Goal: Information Seeking & Learning: Learn about a topic

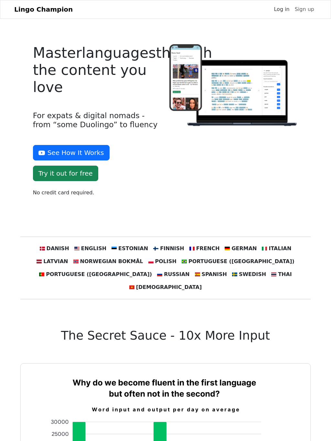
click at [281, 16] on link "Log in" at bounding box center [281, 9] width 21 height 13
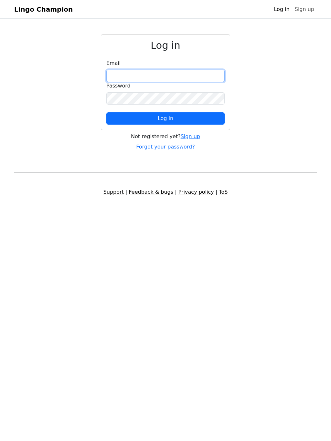
click at [131, 81] on input "email" at bounding box center [165, 76] width 118 height 12
click at [125, 82] on input "email" at bounding box center [165, 76] width 118 height 12
click at [121, 82] on input "email" at bounding box center [165, 76] width 118 height 12
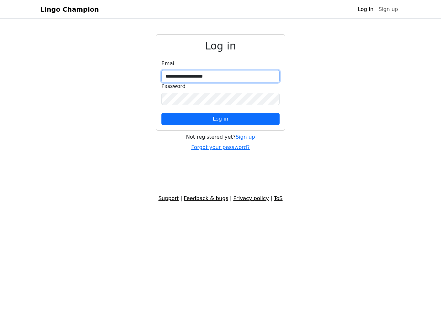
type input "**********"
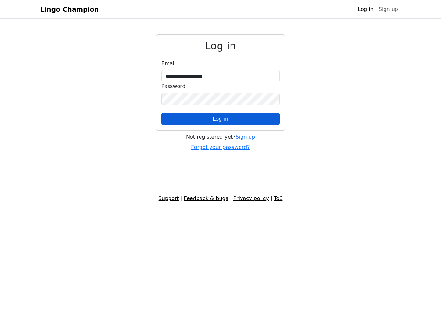
click at [218, 122] on span "Log in" at bounding box center [220, 119] width 15 height 6
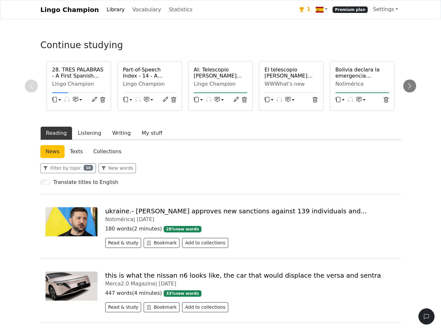
click at [71, 158] on link "Texts" at bounding box center [77, 151] width 24 height 13
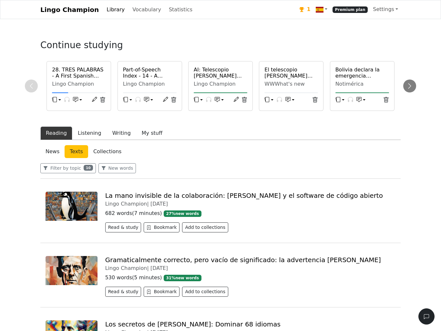
click at [47, 158] on link "News" at bounding box center [52, 151] width 24 height 13
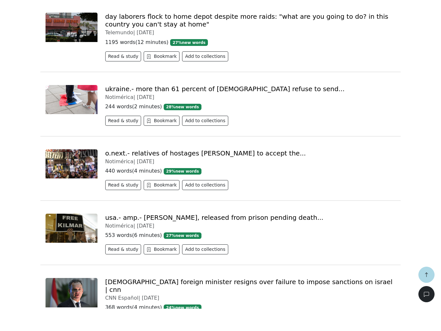
scroll to position [838, 0]
click at [113, 107] on link "ukraine.- more than 61 percent of [DEMOGRAPHIC_DATA] refuse to send..." at bounding box center [225, 111] width 240 height 8
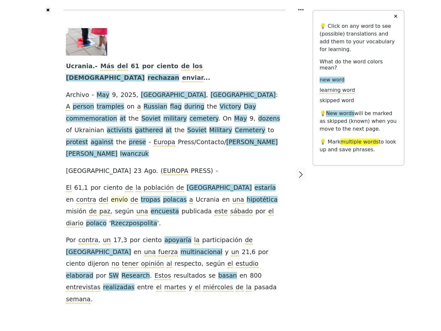
click at [128, 196] on span "envío" at bounding box center [119, 200] width 17 height 8
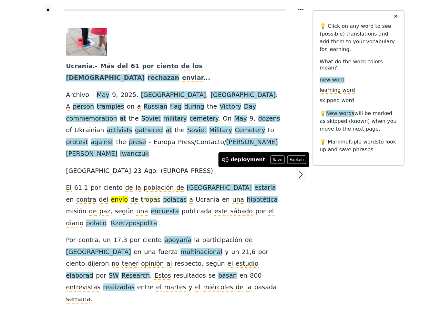
click at [141, 196] on span "tropas" at bounding box center [151, 200] width 20 height 8
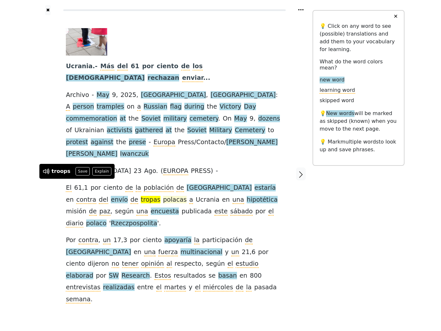
click at [163, 196] on span "polacas" at bounding box center [175, 200] width 24 height 8
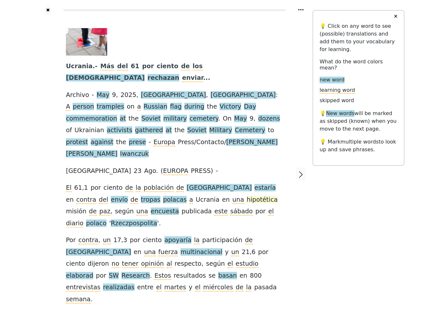
click at [247, 196] on span "hipotética" at bounding box center [262, 200] width 31 height 8
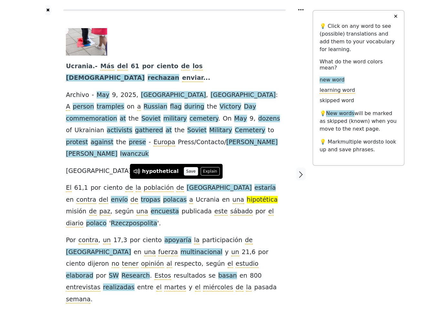
click at [184, 171] on button "Save" at bounding box center [191, 171] width 14 height 8
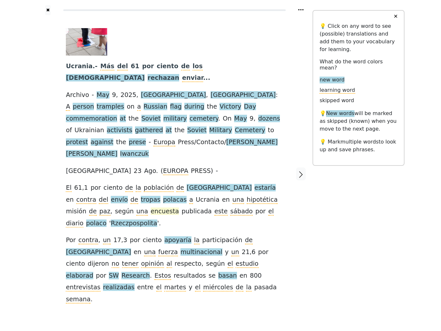
click at [151, 207] on span "encuesta" at bounding box center [165, 211] width 28 height 8
click at [107, 219] on span "polaco" at bounding box center [96, 223] width 20 height 8
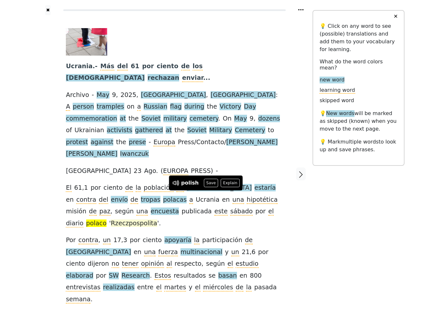
click at [157, 219] on span "Rzeczpospolita" at bounding box center [134, 223] width 46 height 8
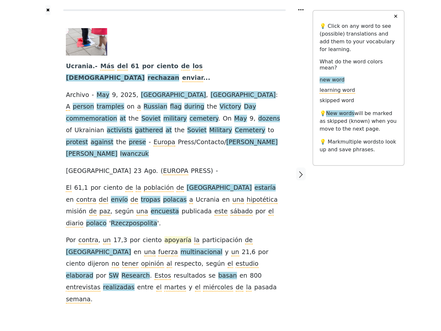
click at [166, 236] on span "apoyaría" at bounding box center [177, 240] width 27 height 8
click at [131, 248] on span "[GEOGRAPHIC_DATA]" at bounding box center [98, 252] width 65 height 8
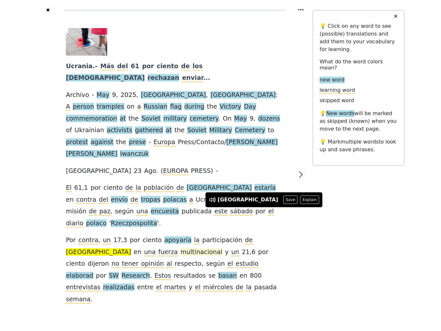
click at [180, 248] on span "multinacional" at bounding box center [201, 252] width 42 height 8
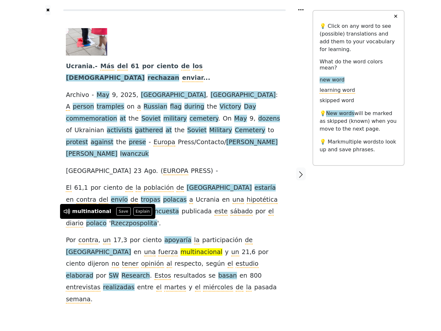
click at [229, 248] on span at bounding box center [230, 252] width 3 height 8
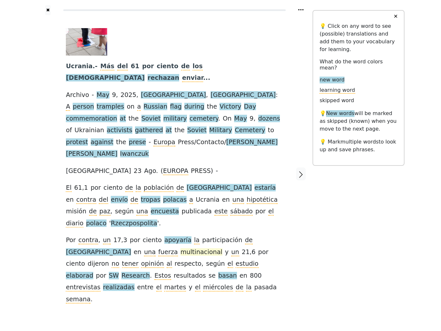
click at [180, 248] on span "multinacional" at bounding box center [201, 252] width 42 height 8
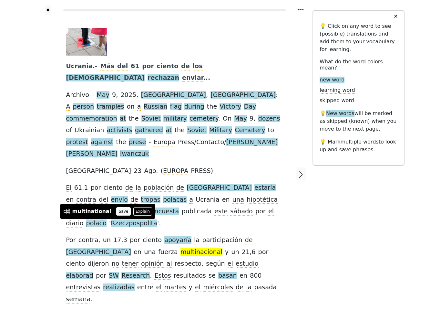
click at [116, 212] on button "Save" at bounding box center [123, 211] width 14 height 8
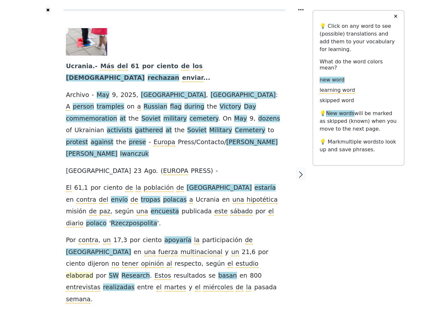
click at [93, 271] on span "elaborad" at bounding box center [79, 275] width 27 height 8
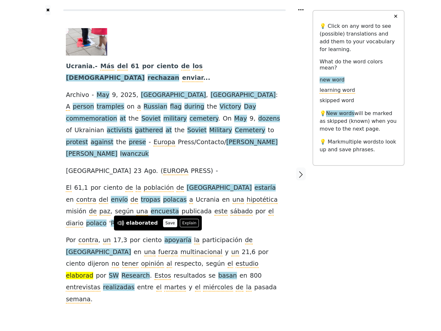
click at [165, 220] on button "Save" at bounding box center [170, 223] width 14 height 8
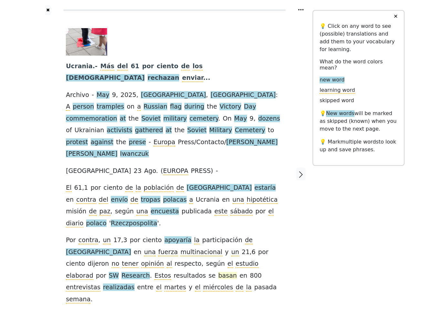
click at [218, 271] on span "basan" at bounding box center [227, 275] width 19 height 8
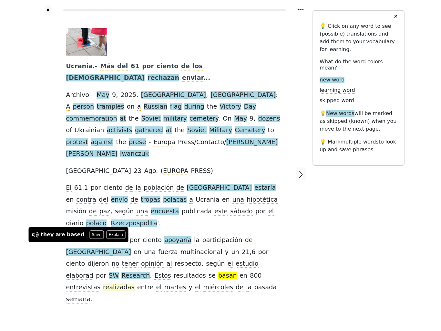
click at [134, 283] on span "realizadas" at bounding box center [118, 287] width 31 height 8
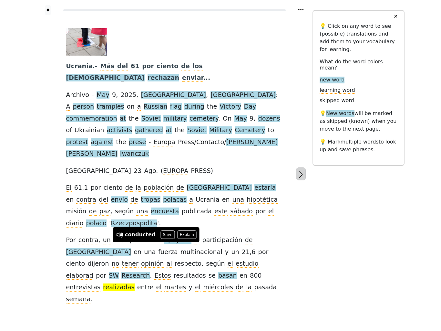
click at [302, 167] on button "button" at bounding box center [301, 173] width 10 height 13
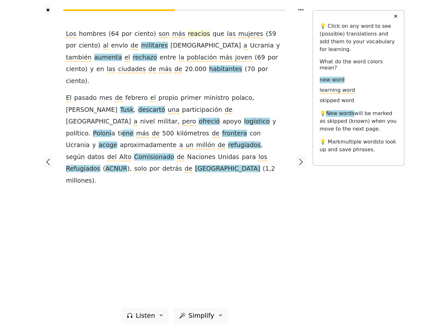
click at [188, 38] on span "reacios" at bounding box center [199, 34] width 22 height 8
click at [194, 28] on button "Save" at bounding box center [197, 30] width 14 height 8
click at [141, 50] on span "militares" at bounding box center [154, 46] width 27 height 8
click at [122, 54] on span "aumenta" at bounding box center [108, 58] width 28 height 8
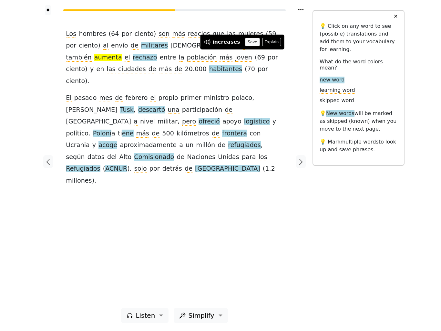
click at [253, 39] on button "Save" at bounding box center [252, 42] width 14 height 8
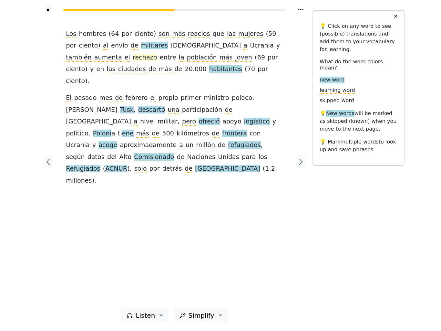
click at [157, 54] on span "rechazo" at bounding box center [145, 58] width 25 height 8
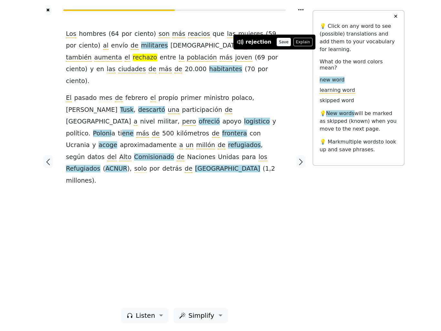
click at [284, 41] on button "Save" at bounding box center [284, 42] width 14 height 8
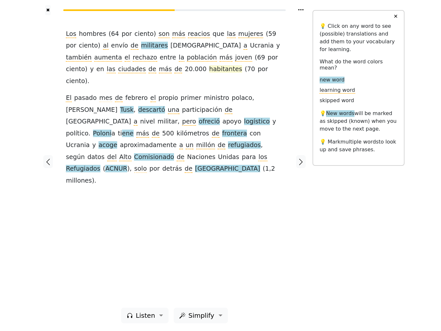
click at [209, 73] on span "habitantes" at bounding box center [225, 69] width 33 height 8
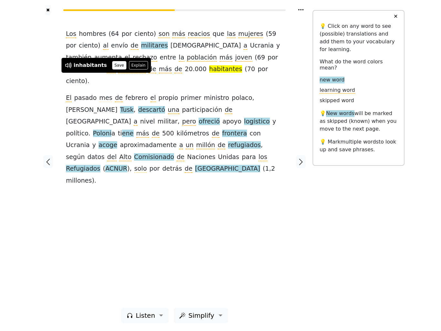
click at [116, 63] on button "Save" at bounding box center [119, 65] width 14 height 8
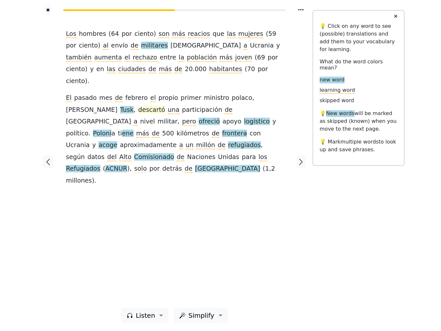
click at [138, 106] on span "descartó" at bounding box center [151, 110] width 27 height 8
click at [220, 118] on span "ofreció" at bounding box center [209, 122] width 21 height 8
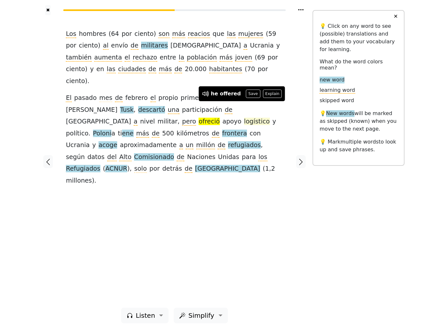
click at [244, 118] on span "logístico" at bounding box center [257, 122] width 26 height 8
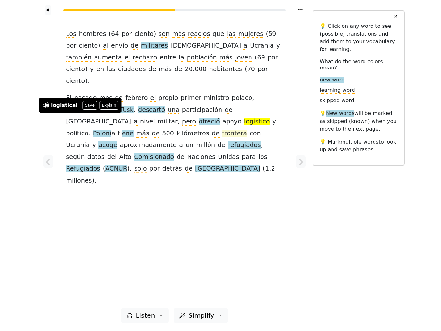
click at [246, 129] on span "frontera" at bounding box center [234, 133] width 25 height 8
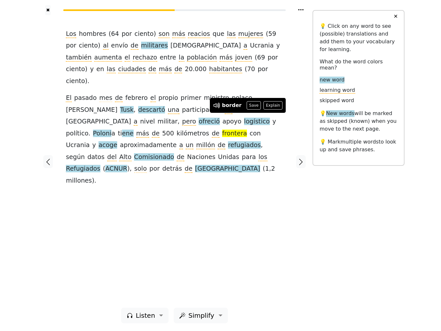
click at [249, 104] on button "Save" at bounding box center [254, 105] width 14 height 8
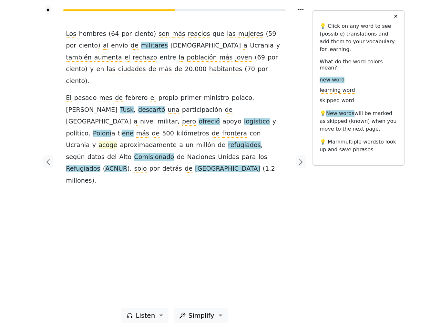
click at [103, 141] on span "acoge" at bounding box center [107, 145] width 19 height 8
click at [228, 141] on span "refugiados" at bounding box center [244, 145] width 33 height 8
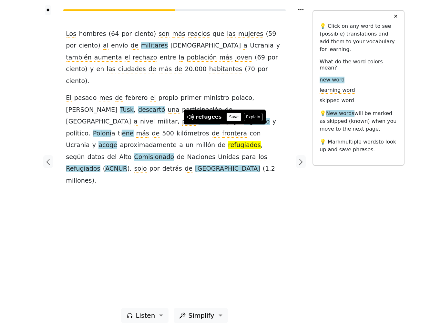
click at [234, 117] on button "Save" at bounding box center [234, 117] width 14 height 8
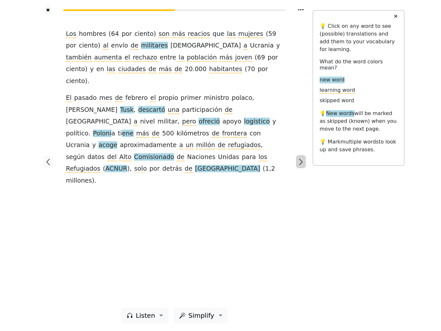
click at [299, 166] on button "button" at bounding box center [301, 161] width 10 height 13
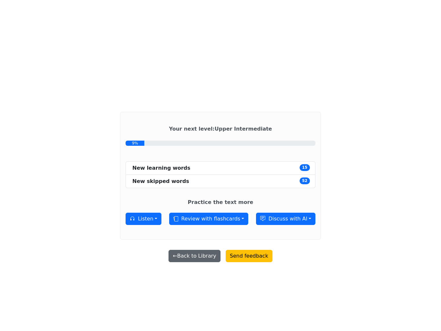
click at [204, 262] on button "← Back to Library" at bounding box center [195, 256] width 52 height 12
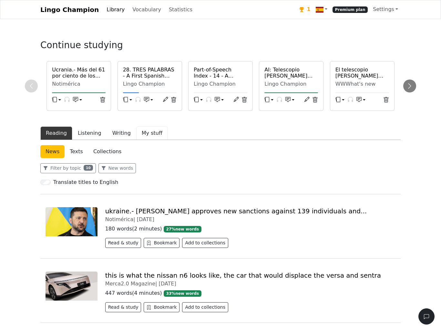
click at [152, 140] on button "My stuff" at bounding box center [152, 133] width 32 height 14
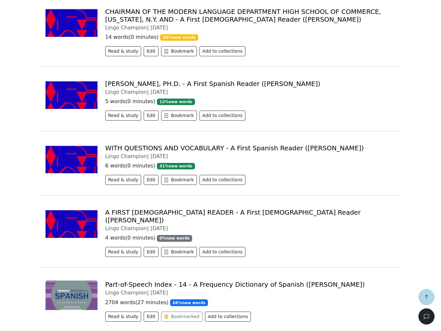
scroll to position [9557, 0]
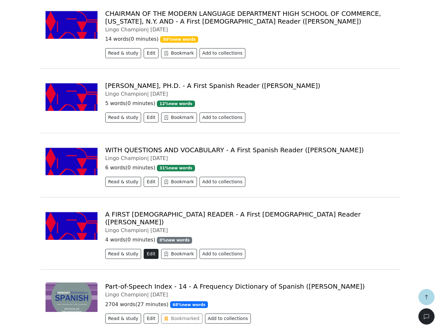
click at [152, 249] on button "Edit" at bounding box center [151, 254] width 15 height 10
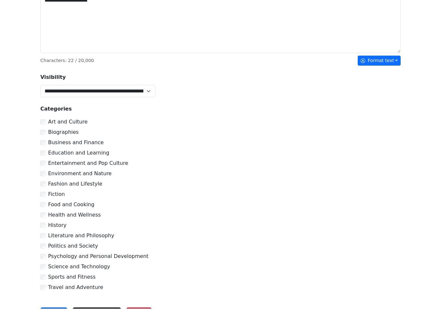
scroll to position [226, 0]
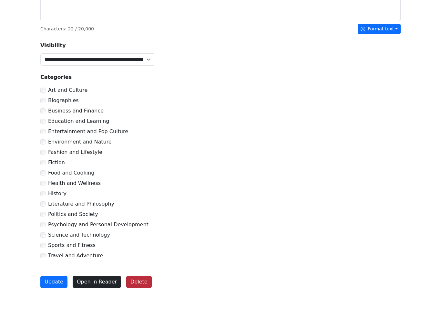
click at [133, 298] on button "Delete" at bounding box center [139, 304] width 26 height 12
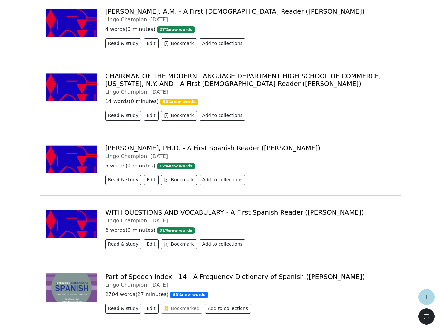
scroll to position [9495, 0]
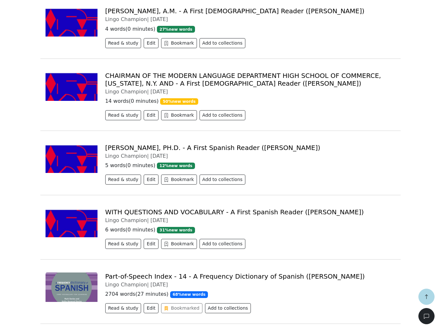
click at [319, 208] on link "WITH QUESTIONS AND VOCABULARY - A First Spanish Reader ([PERSON_NAME])" at bounding box center [234, 212] width 259 height 8
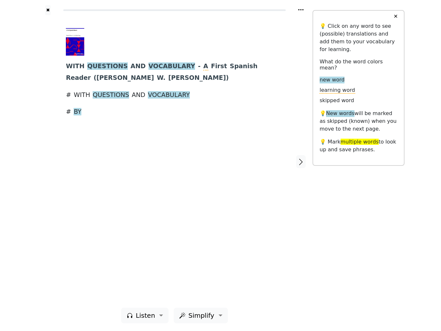
click at [330, 22] on button "✕" at bounding box center [396, 17] width 12 height 12
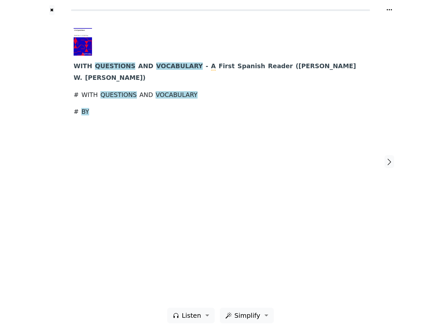
click at [49, 15] on button "✖" at bounding box center [51, 10] width 5 height 10
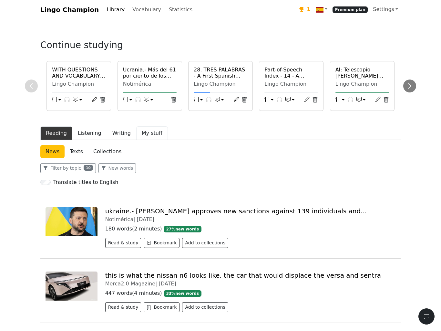
click at [145, 140] on button "My stuff" at bounding box center [152, 133] width 32 height 14
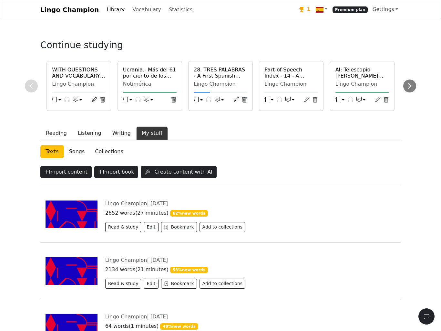
click at [143, 140] on button "My stuff" at bounding box center [152, 133] width 32 height 14
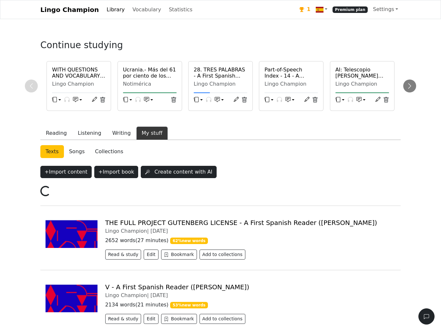
click at [143, 126] on button "My stuff" at bounding box center [152, 133] width 32 height 14
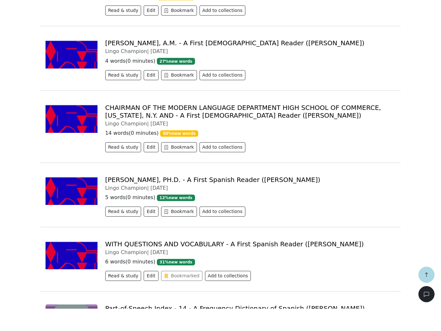
scroll to position [9452, 0]
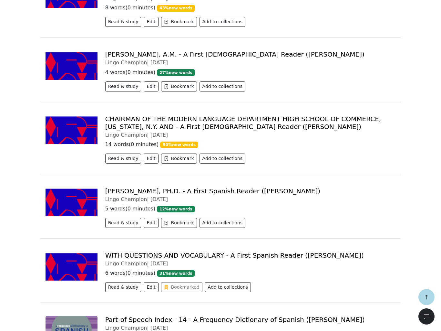
click at [145, 282] on button "Edit" at bounding box center [151, 287] width 15 height 10
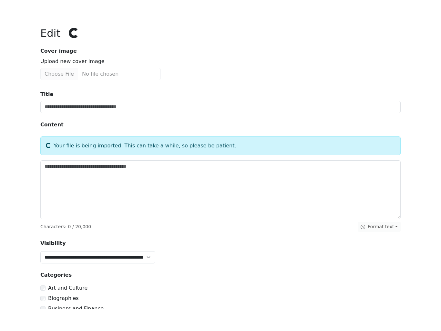
type input "**********"
type textarea "**********"
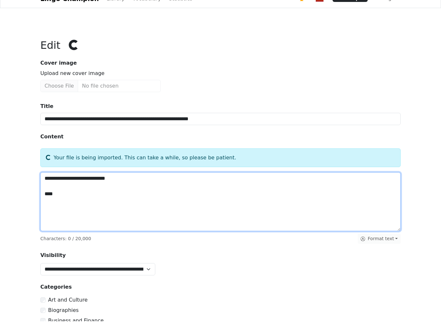
click at [330, 233] on textarea "**********" at bounding box center [220, 211] width 360 height 59
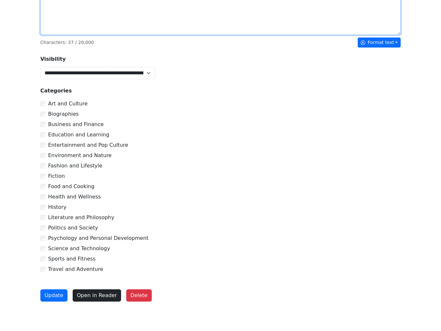
scroll to position [226, 0]
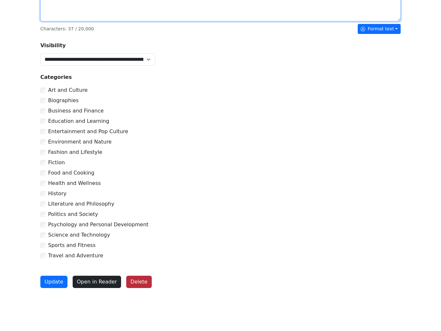
click at [138, 298] on button "Delete" at bounding box center [139, 304] width 26 height 12
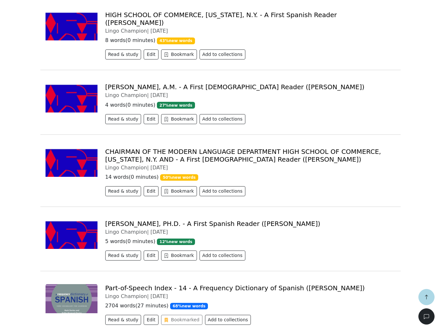
scroll to position [9419, 0]
click at [103, 220] on div "[PERSON_NAME], PH.D. - A First Spanish Reader ([PERSON_NAME]) [PERSON_NAME] Cha…" at bounding box center [250, 241] width 298 height 43
click at [71, 220] on img at bounding box center [72, 234] width 52 height 29
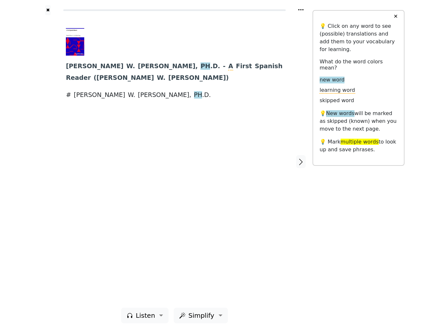
click at [330, 22] on button "✕" at bounding box center [396, 17] width 12 height 12
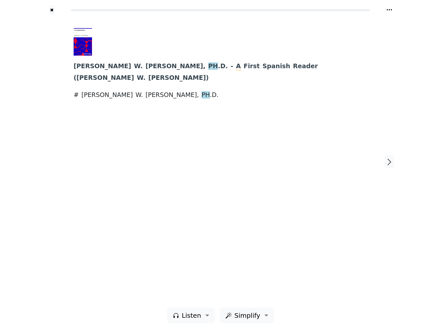
click at [53, 15] on button "✖" at bounding box center [51, 10] width 5 height 10
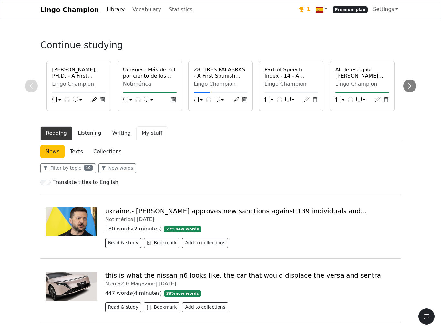
click at [147, 140] on button "My stuff" at bounding box center [152, 133] width 32 height 14
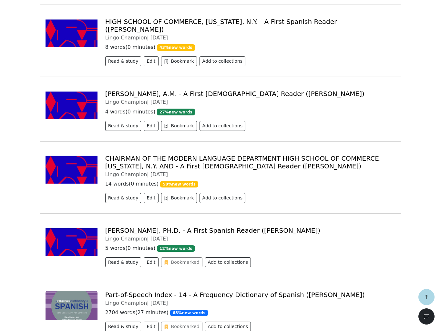
scroll to position [9412, 0]
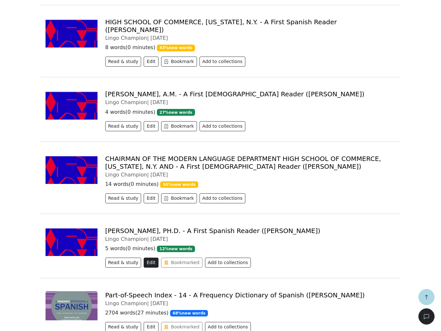
click at [149, 257] on button "Edit" at bounding box center [151, 262] width 15 height 10
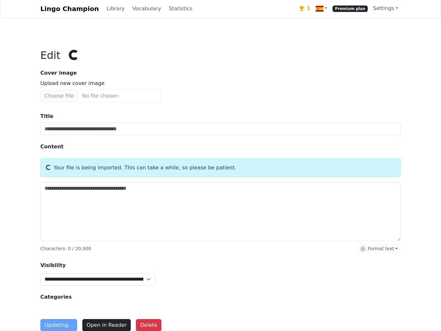
type input "**********"
type textarea "**********"
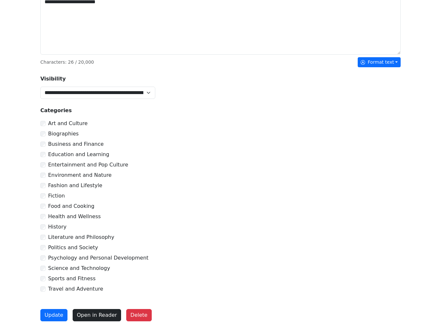
scroll to position [226, 0]
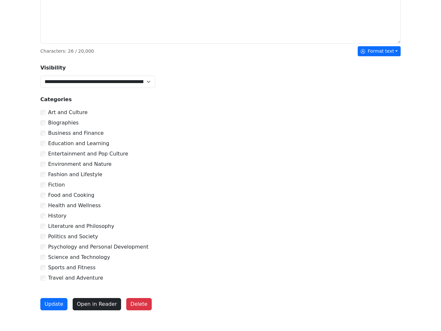
click at [139, 305] on button "Delete" at bounding box center [139, 304] width 26 height 12
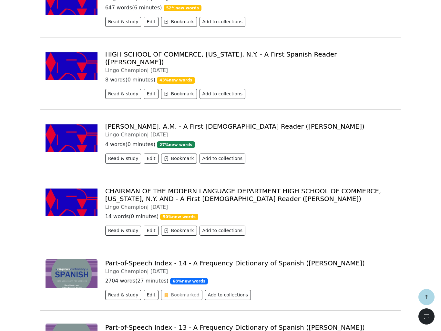
scroll to position [9369, 0]
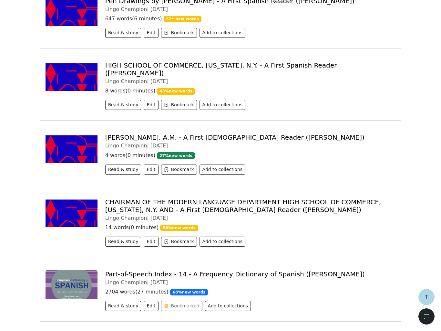
click at [133, 198] on link "CHAIRMAN OF THE MODERN LANGUAGE DEPARTMENT HIGH SCHOOL OF COMMERCE, [US_STATE],…" at bounding box center [243, 205] width 276 height 15
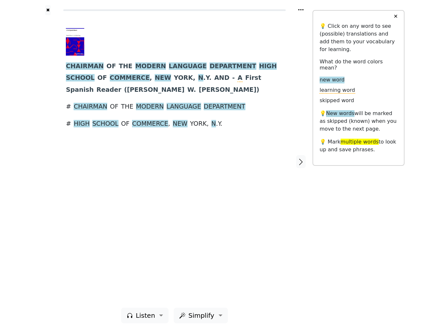
click at [48, 15] on button "✖" at bounding box center [47, 10] width 5 height 10
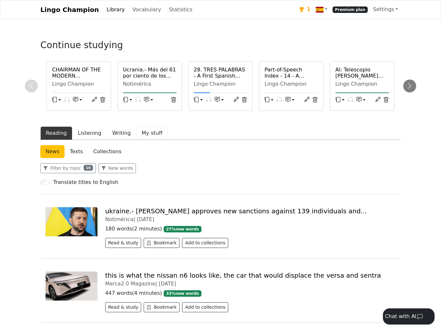
click at [145, 140] on button "My stuff" at bounding box center [152, 133] width 32 height 14
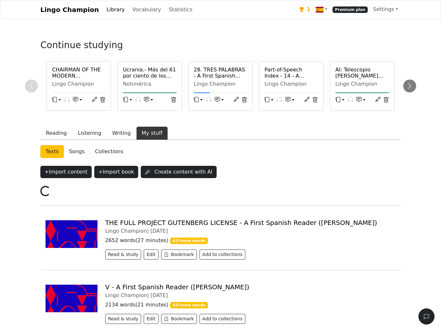
click at [147, 140] on button "My stuff" at bounding box center [152, 133] width 32 height 14
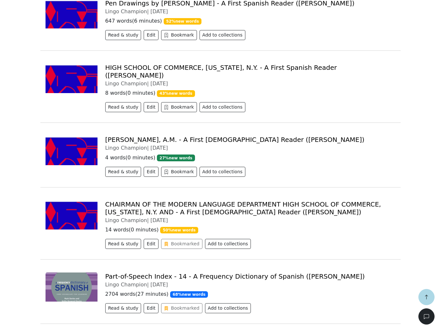
scroll to position [9366, 0]
click at [148, 239] on button "Edit" at bounding box center [151, 244] width 15 height 10
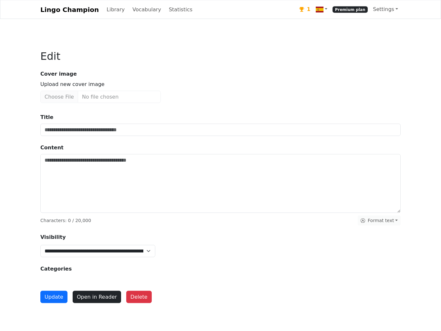
scroll to position [1, 0]
type input "**********"
type textarea "**********"
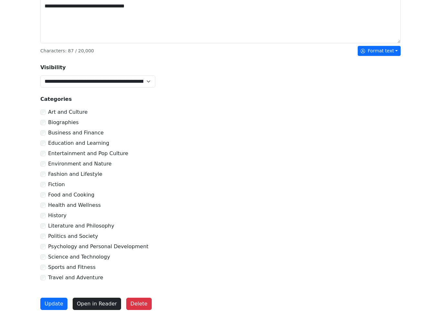
scroll to position [226, 0]
click at [134, 306] on button "Delete" at bounding box center [139, 304] width 26 height 12
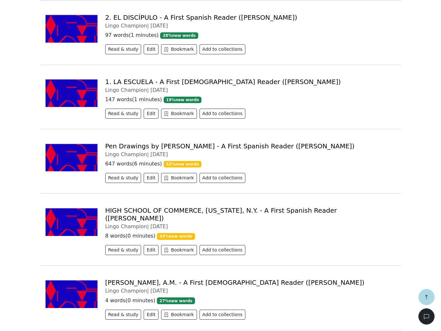
scroll to position [9236, 0]
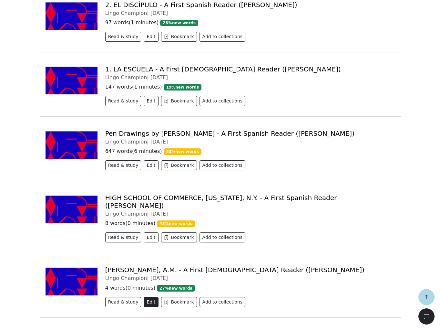
click at [154, 297] on button "Edit" at bounding box center [151, 302] width 15 height 10
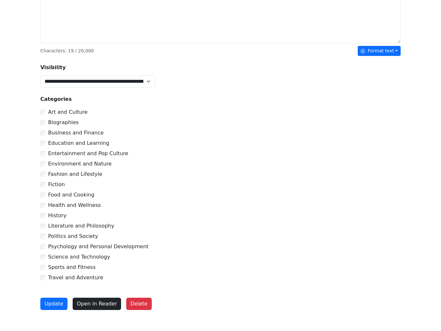
scroll to position [226, 0]
click at [135, 304] on button "Delete" at bounding box center [139, 304] width 26 height 12
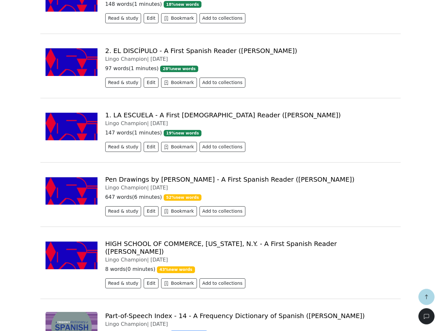
scroll to position [9189, 0]
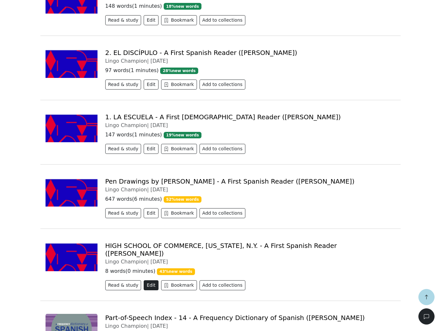
click at [152, 280] on button "Edit" at bounding box center [151, 285] width 15 height 10
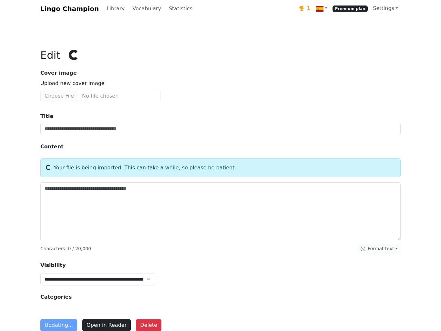
type input "**********"
type textarea "**********"
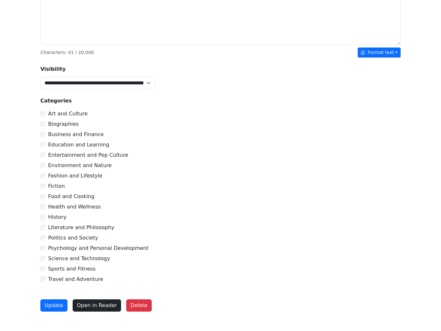
scroll to position [226, 0]
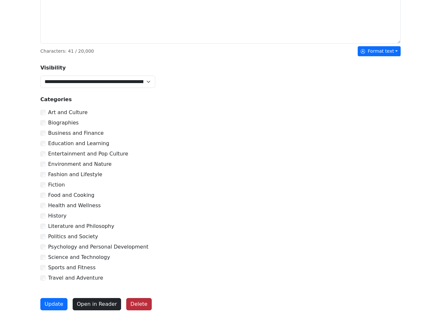
click at [133, 308] on button "Delete" at bounding box center [139, 304] width 26 height 12
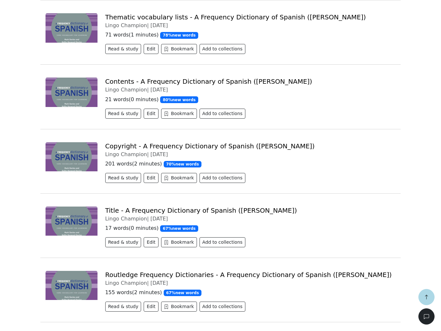
scroll to position [22192, 0]
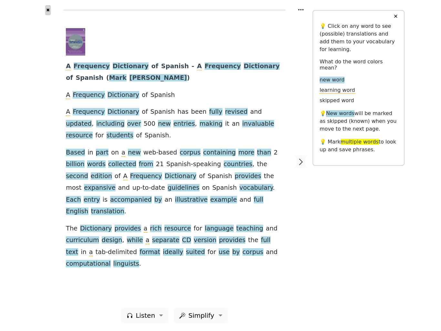
click at [50, 15] on button "✖" at bounding box center [47, 10] width 5 height 10
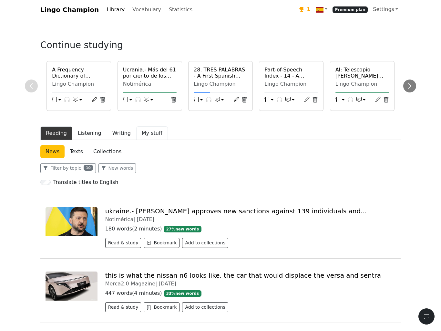
click at [146, 140] on button "My stuff" at bounding box center [152, 133] width 32 height 14
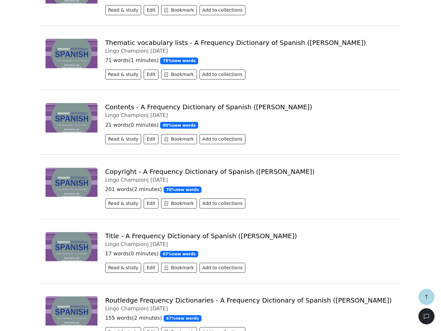
scroll to position [22152, 0]
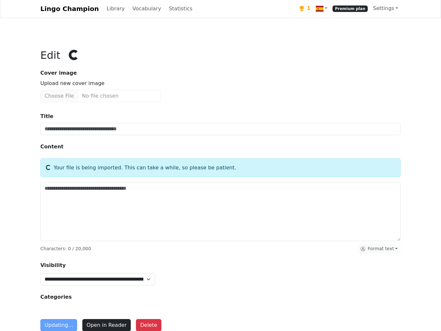
scroll to position [0, 0]
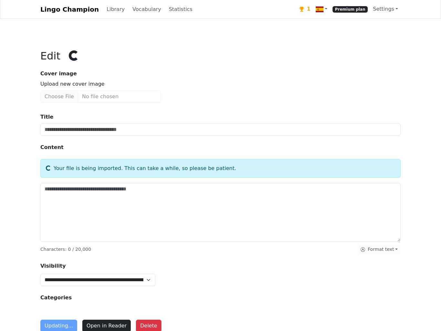
type input "**********"
type textarea "**********"
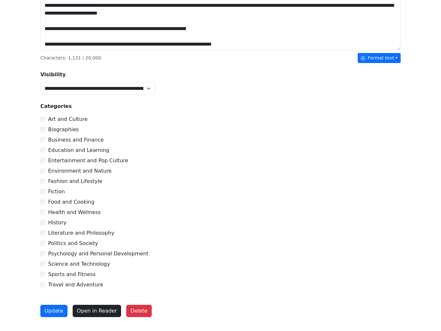
scroll to position [226, 0]
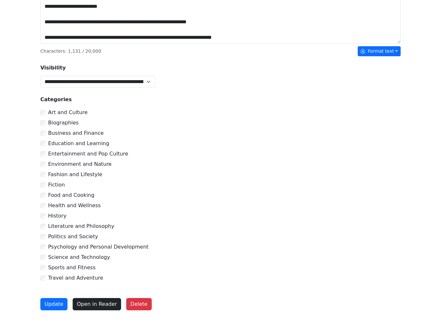
click at [129, 292] on form "**********" at bounding box center [220, 132] width 360 height 386
click at [23, 280] on div "**********" at bounding box center [220, 56] width 441 height 548
click at [132, 303] on button "Delete" at bounding box center [139, 304] width 26 height 12
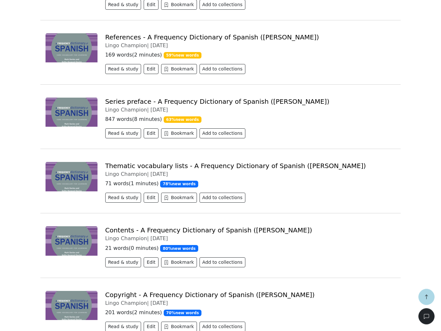
scroll to position [22045, 0]
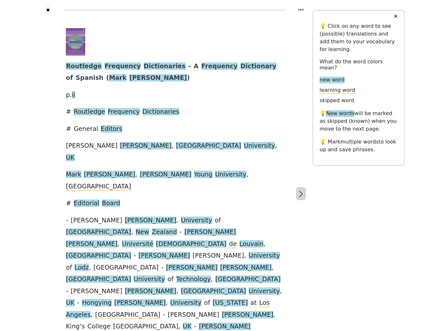
click at [302, 190] on icon "button" at bounding box center [301, 194] width 8 height 8
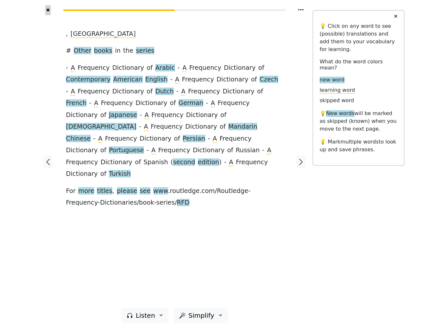
click at [45, 15] on button "✖" at bounding box center [47, 10] width 5 height 10
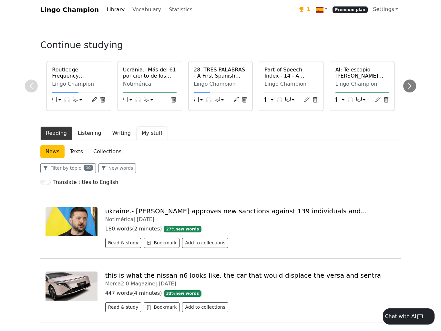
click at [145, 140] on button "My stuff" at bounding box center [152, 133] width 32 height 14
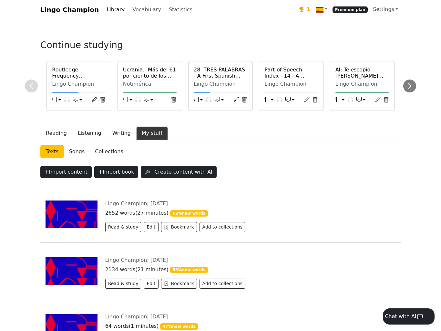
click at [145, 140] on button "My stuff" at bounding box center [152, 133] width 32 height 14
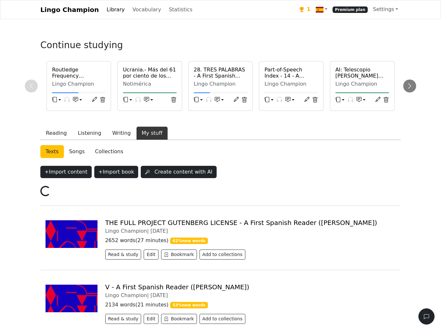
click at [148, 140] on button "My stuff" at bounding box center [152, 133] width 32 height 14
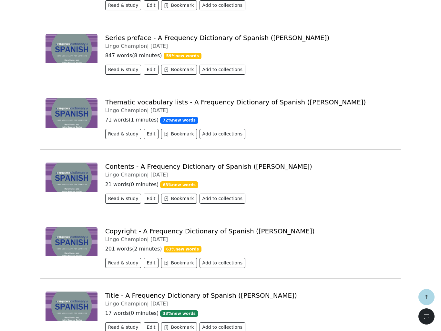
scroll to position [22108, 0]
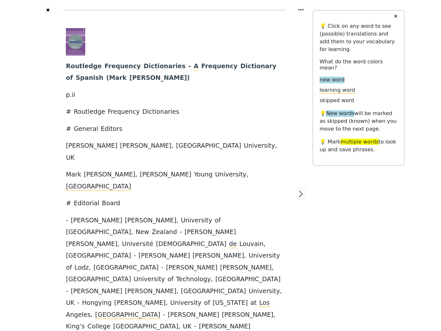
click at [298, 150] on div at bounding box center [301, 193] width 23 height 356
click at [302, 190] on icon "button" at bounding box center [301, 194] width 8 height 8
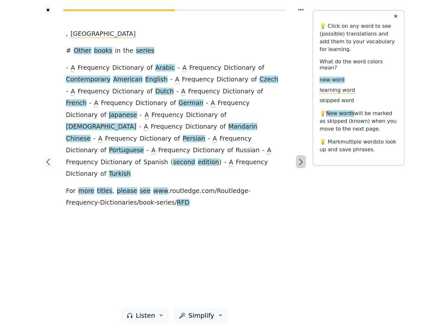
click at [45, 15] on button "✖" at bounding box center [47, 10] width 5 height 10
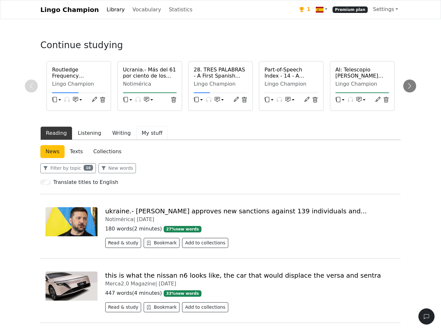
click at [145, 140] on button "My stuff" at bounding box center [152, 133] width 32 height 14
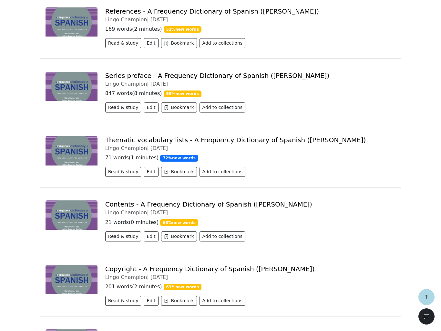
scroll to position [22070, 0]
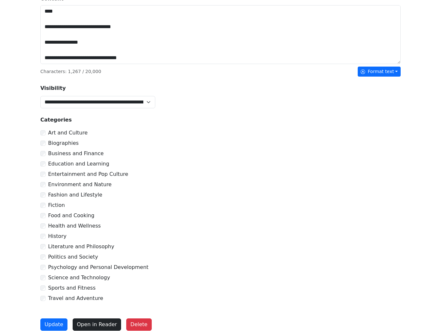
scroll to position [226, 0]
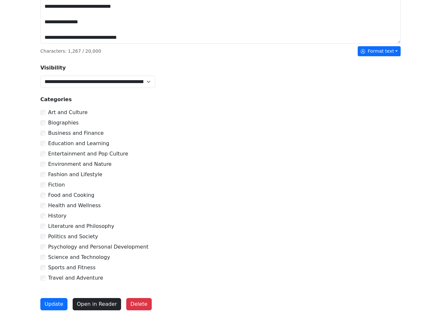
click at [138, 302] on button "Delete" at bounding box center [139, 304] width 26 height 12
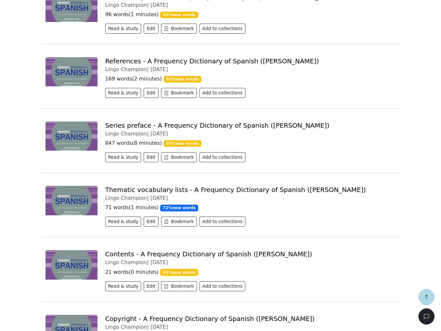
scroll to position [22010, 0]
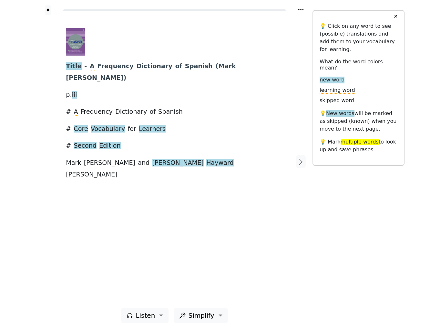
click at [39, 15] on div "✖" at bounding box center [47, 10] width 23 height 10
click at [45, 15] on button "✖" at bounding box center [47, 10] width 5 height 10
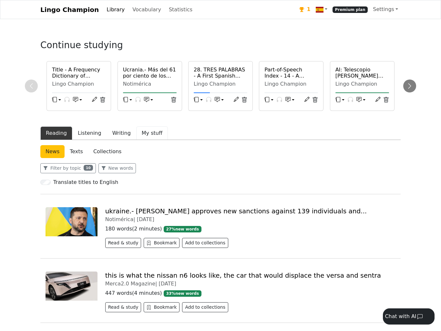
click at [144, 140] on button "My stuff" at bounding box center [152, 133] width 32 height 14
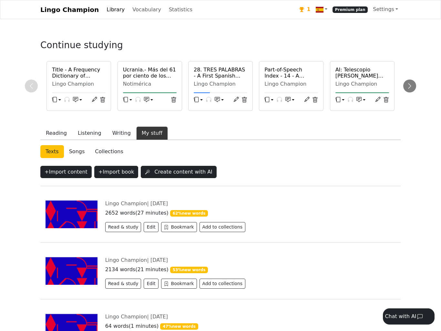
click at [154, 140] on button "My stuff" at bounding box center [152, 133] width 32 height 14
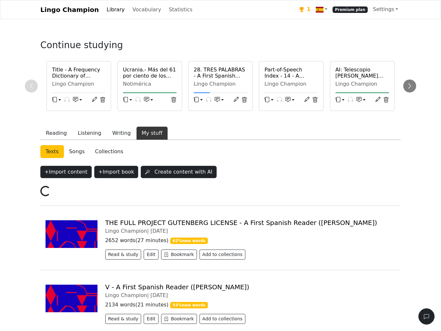
click at [141, 126] on button "My stuff" at bounding box center [152, 133] width 32 height 14
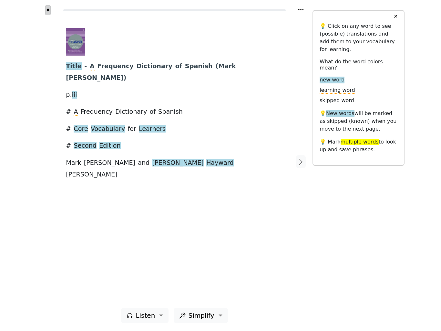
click at [45, 15] on button "✖" at bounding box center [47, 10] width 5 height 10
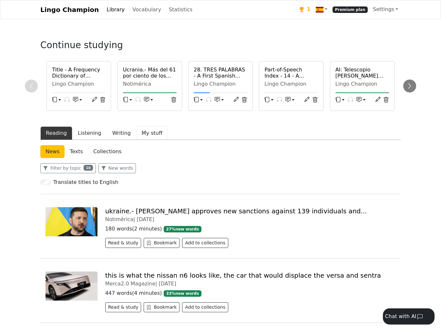
click at [146, 140] on button "My stuff" at bounding box center [152, 133] width 32 height 14
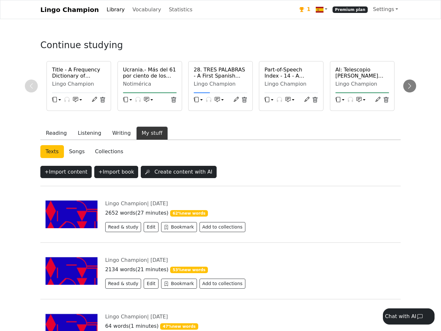
click at [150, 138] on button "My stuff" at bounding box center [152, 133] width 32 height 14
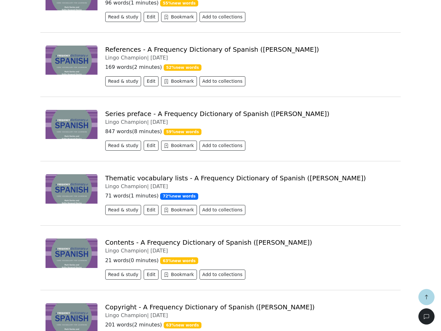
scroll to position [22032, 0]
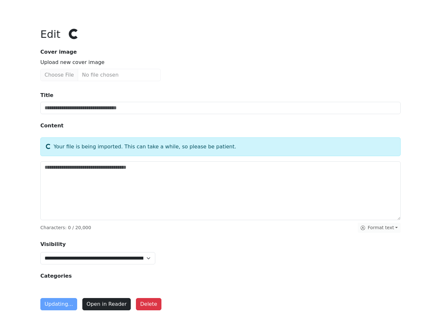
type input "**********"
type textarea "**********"
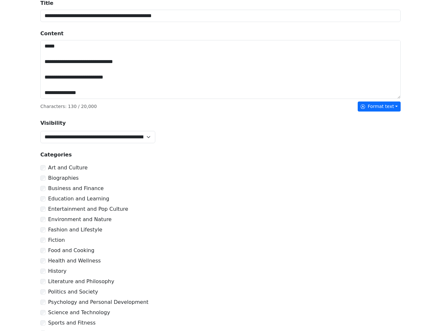
scroll to position [226, 0]
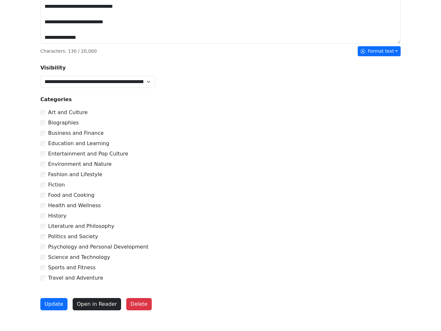
click at [139, 305] on button "Delete" at bounding box center [139, 304] width 26 height 12
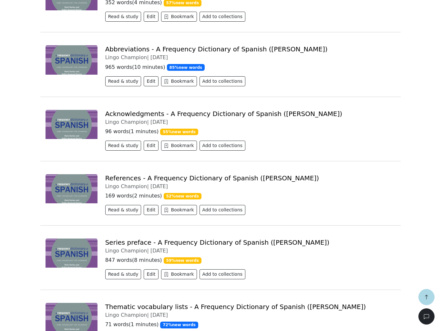
scroll to position [21903, 0]
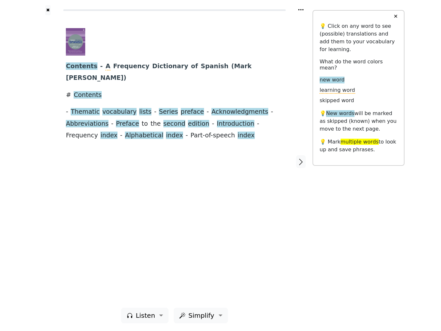
click at [48, 14] on button "✖" at bounding box center [47, 10] width 5 height 10
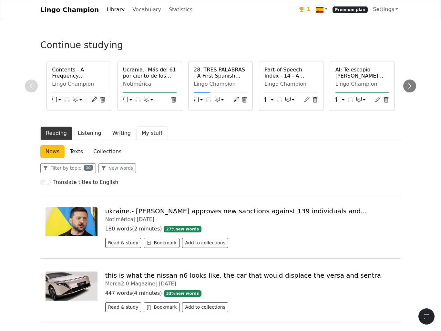
click at [154, 140] on button "My stuff" at bounding box center [152, 133] width 32 height 14
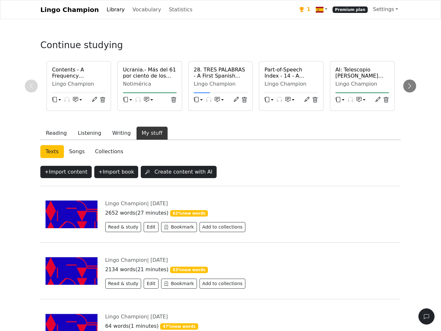
click at [149, 140] on button "My stuff" at bounding box center [152, 133] width 32 height 14
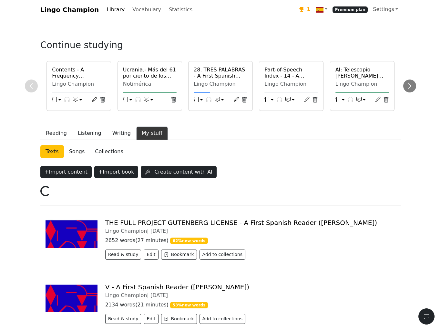
click at [147, 126] on button "My stuff" at bounding box center [152, 133] width 32 height 14
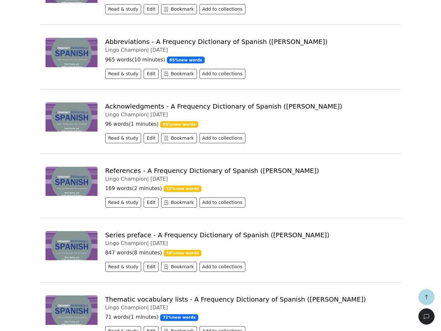
scroll to position [21909, 0]
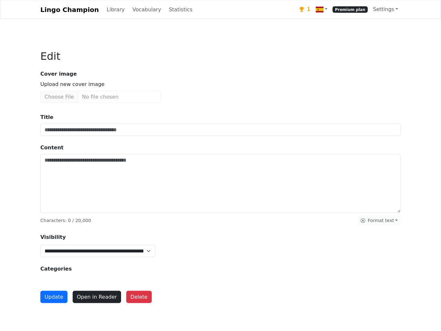
type input "**********"
type textarea "**********"
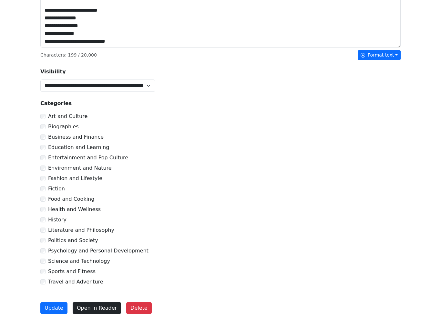
scroll to position [226, 0]
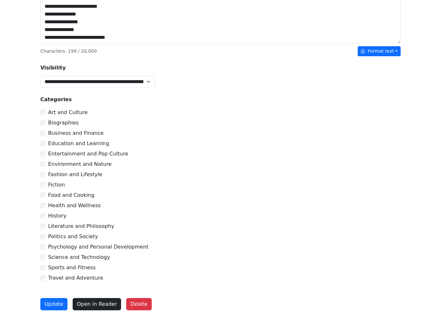
click at [140, 304] on button "Delete" at bounding box center [139, 304] width 26 height 12
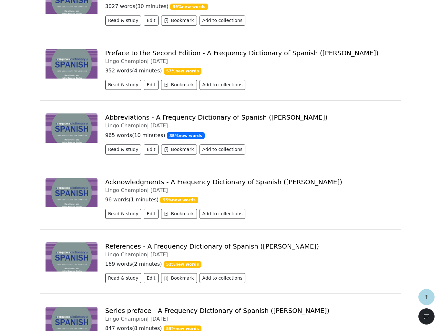
scroll to position [21836, 0]
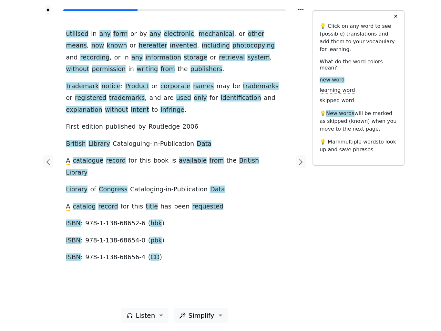
click at [49, 15] on button "✖" at bounding box center [47, 10] width 5 height 10
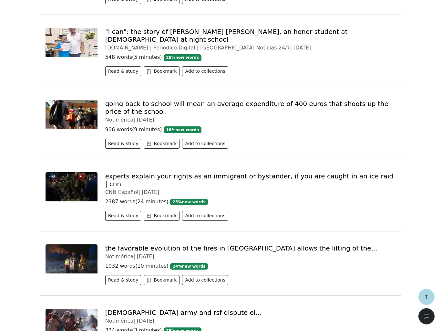
scroll to position [1873, 0]
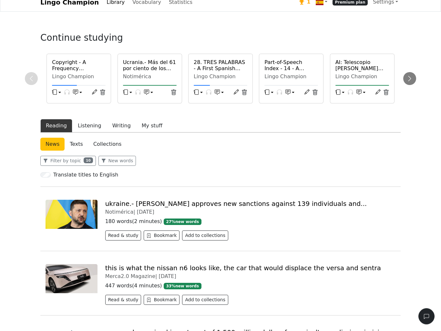
scroll to position [6, 0]
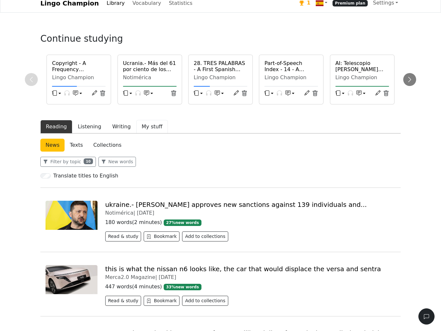
click at [147, 132] on button "My stuff" at bounding box center [152, 127] width 32 height 14
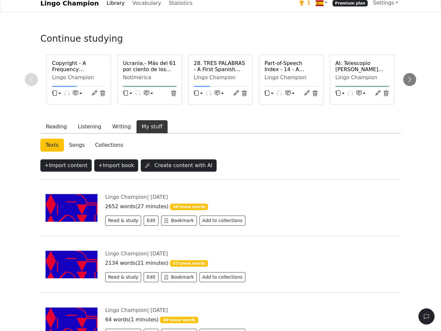
click at [147, 133] on button "My stuff" at bounding box center [152, 127] width 32 height 14
click at [148, 133] on button "My stuff" at bounding box center [152, 127] width 32 height 14
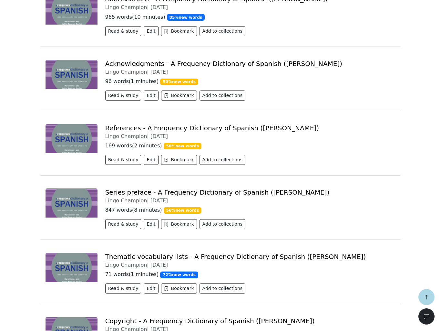
scroll to position [21953, 0]
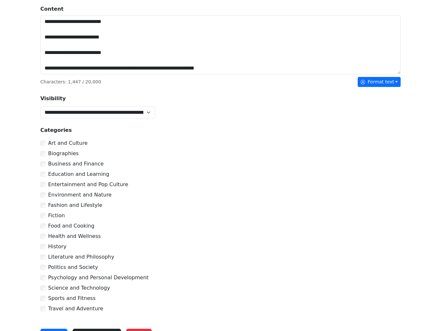
scroll to position [226, 0]
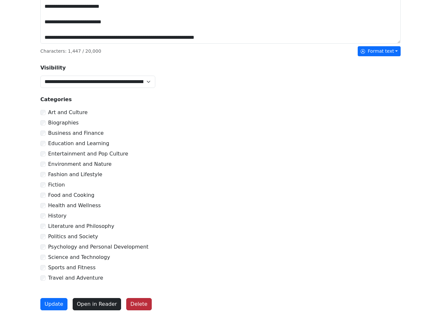
click at [138, 302] on button "Delete" at bounding box center [139, 304] width 26 height 12
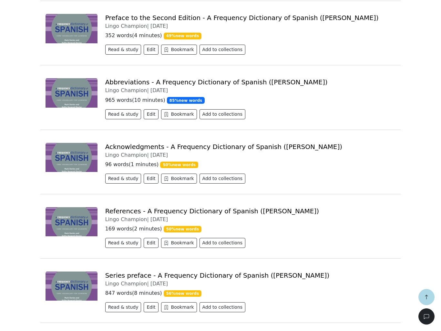
scroll to position [21870, 0]
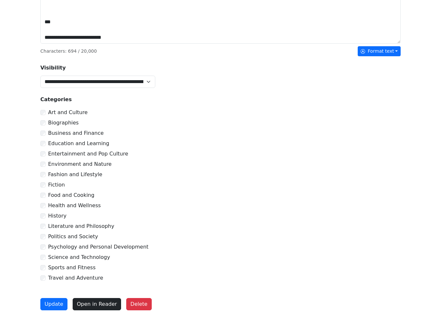
scroll to position [232, 0]
click at [135, 307] on button "Delete" at bounding box center [139, 304] width 26 height 12
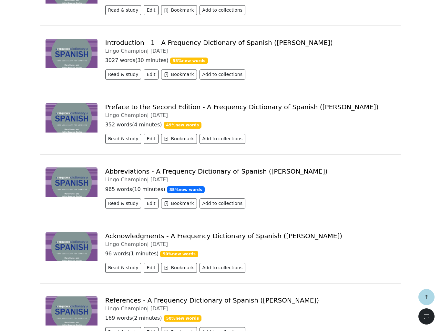
scroll to position [21782, 0]
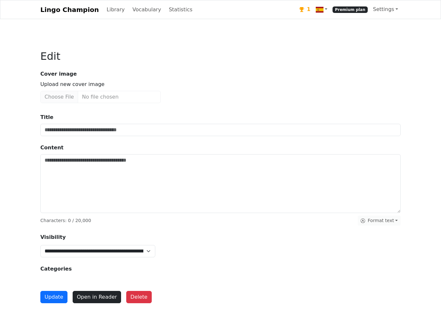
type input "**********"
type textarea "**********"
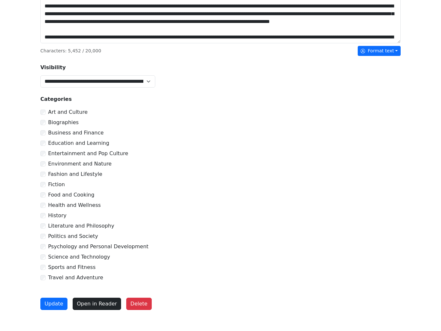
scroll to position [226, 0]
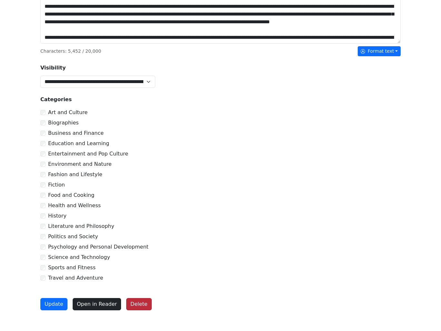
click at [138, 301] on button "Delete" at bounding box center [139, 304] width 26 height 12
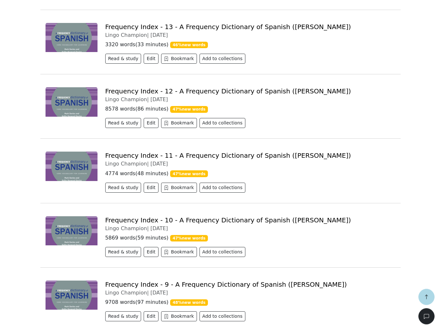
scroll to position [20008, 0]
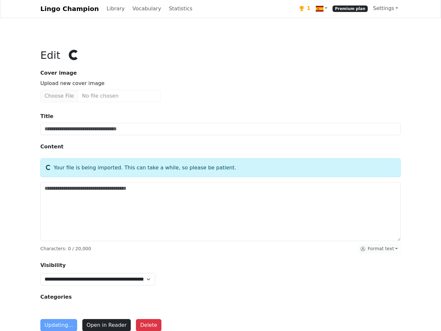
scroll to position [0, 0]
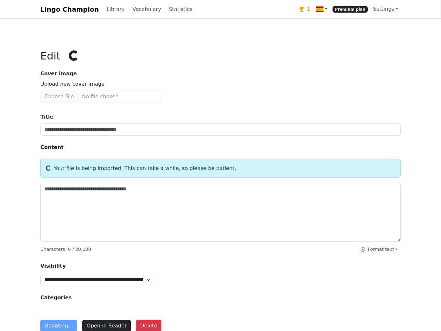
type input "**********"
type textarea "**********"
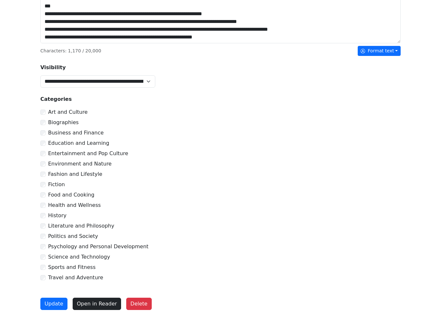
scroll to position [226, 0]
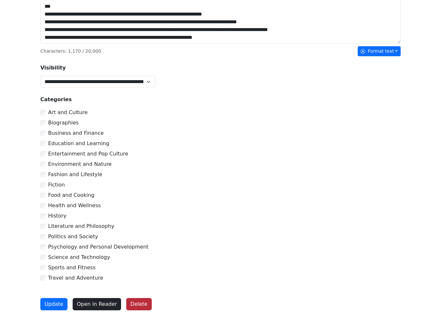
click at [139, 308] on button "Delete" at bounding box center [139, 304] width 26 height 12
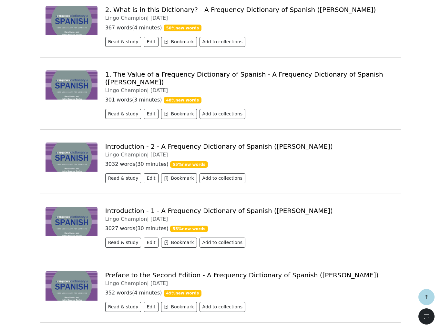
scroll to position [21613, 0]
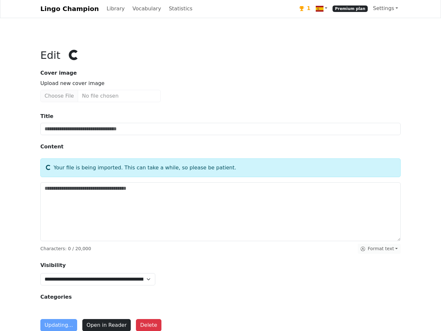
type input "**********"
type textarea "**********"
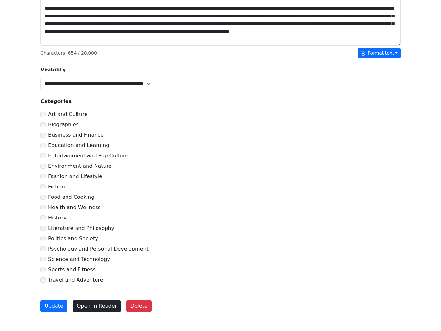
scroll to position [216, 0]
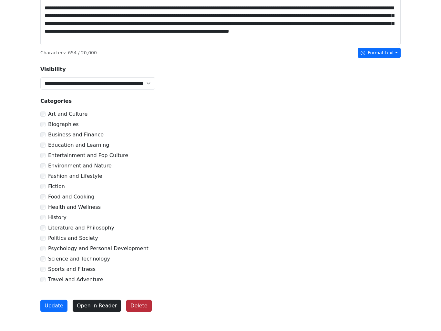
click at [136, 312] on button "Delete" at bounding box center [139, 305] width 26 height 12
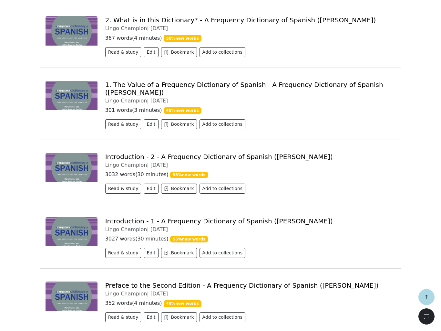
scroll to position [21603, 0]
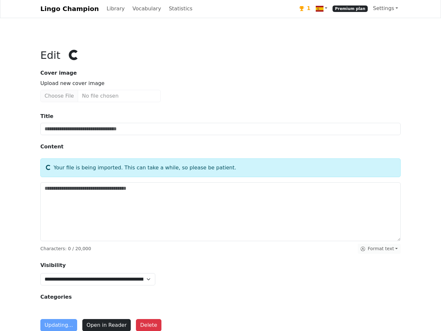
type input "**********"
type textarea "**********"
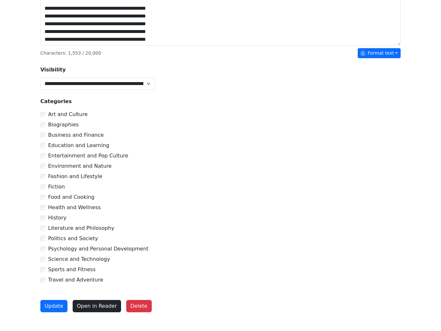
scroll to position [226, 0]
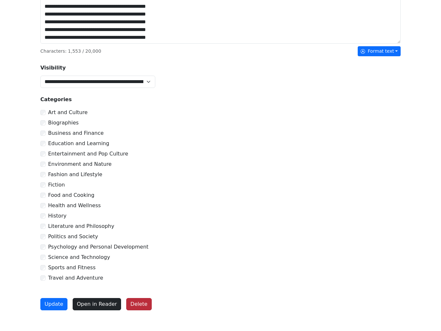
click at [142, 309] on button "Delete" at bounding box center [139, 304] width 26 height 12
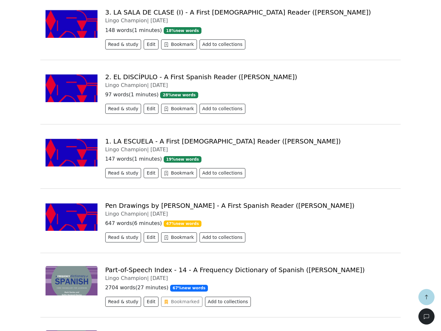
scroll to position [9164, 0]
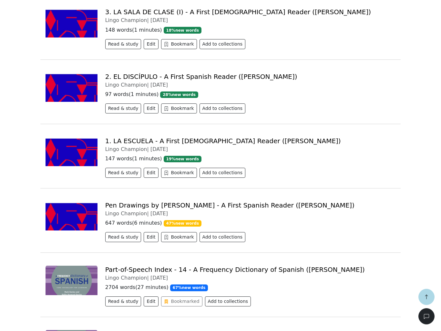
click at [182, 201] on link "Pen Drawings by [PERSON_NAME] - A First Spanish Reader ([PERSON_NAME])" at bounding box center [229, 205] width 249 height 8
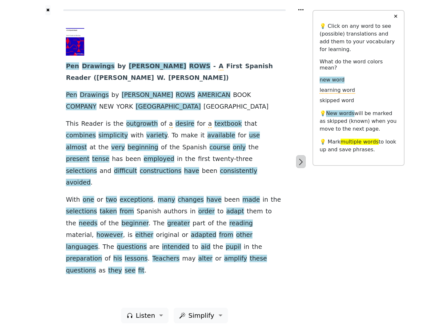
click at [301, 161] on icon "button" at bounding box center [301, 162] width 8 height 8
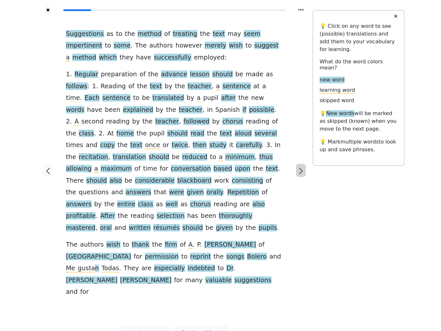
click at [297, 167] on icon "button" at bounding box center [301, 171] width 8 height 8
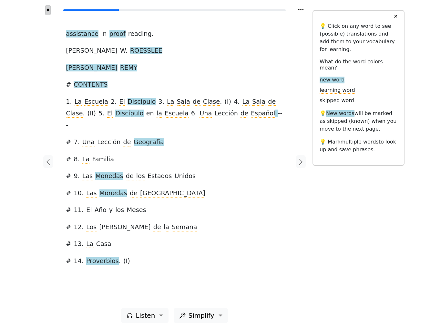
click at [48, 15] on button "✖" at bounding box center [47, 10] width 5 height 10
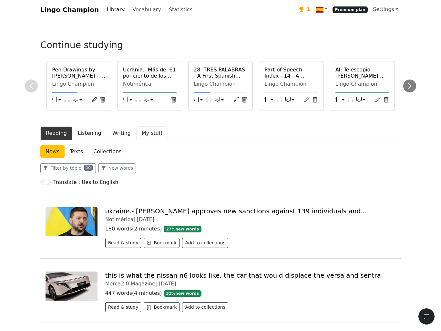
click at [149, 140] on button "My stuff" at bounding box center [152, 133] width 32 height 14
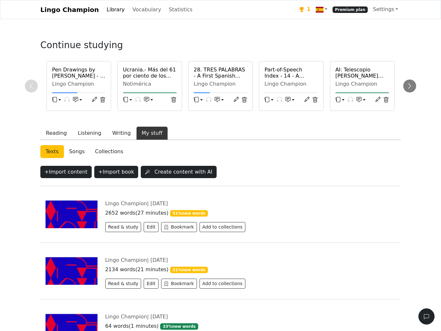
click at [146, 140] on button "My stuff" at bounding box center [152, 133] width 32 height 14
click at [151, 140] on button "My stuff" at bounding box center [152, 133] width 32 height 14
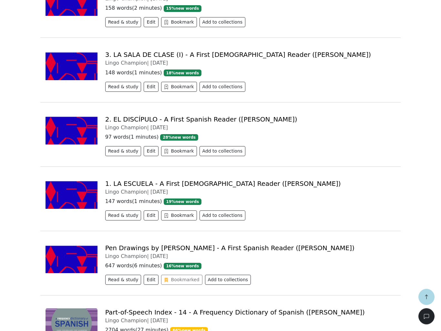
scroll to position [9122, 0]
click at [148, 274] on button "Edit" at bounding box center [151, 279] width 15 height 10
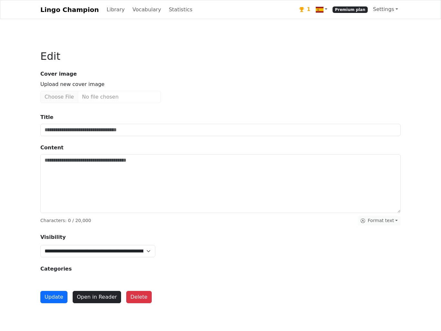
type input "**********"
type textarea "**********"
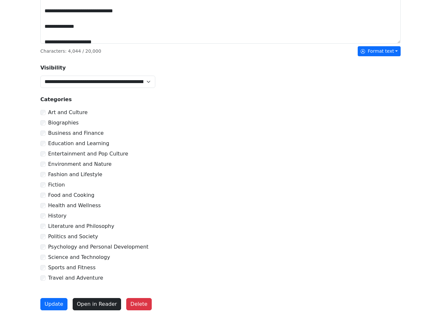
scroll to position [588, 0]
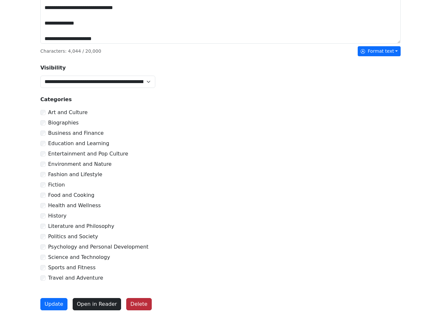
click at [138, 304] on button "Delete" at bounding box center [139, 304] width 26 height 12
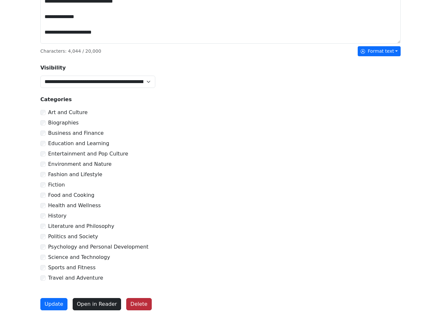
scroll to position [594, 0]
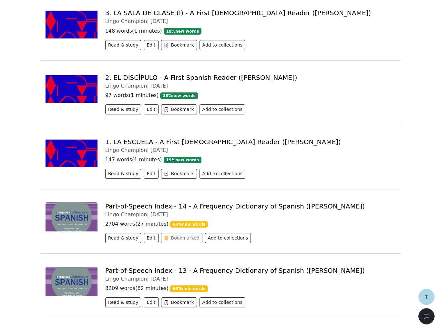
scroll to position [9163, 0]
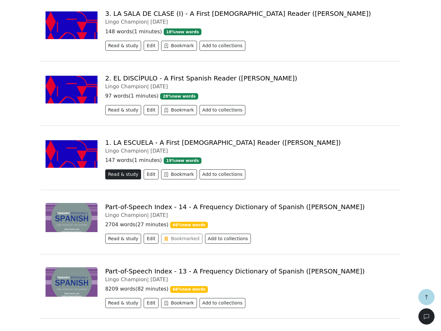
click at [126, 169] on button "Read & study" at bounding box center [123, 174] width 36 height 10
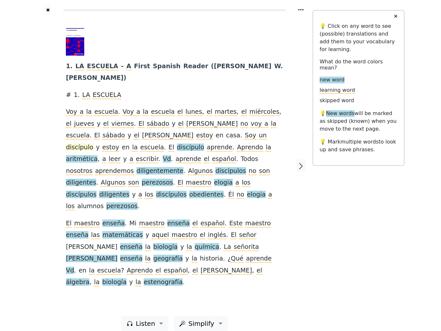
click at [93, 143] on span "discípulo" at bounding box center [79, 147] width 27 height 8
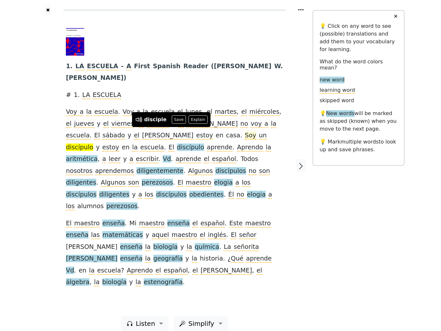
click at [245, 134] on span "Soy" at bounding box center [250, 135] width 11 height 8
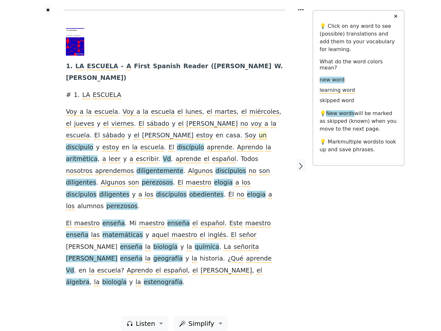
click at [259, 133] on span "un" at bounding box center [263, 135] width 8 height 8
click at [93, 143] on span "discípulo" at bounding box center [79, 147] width 27 height 8
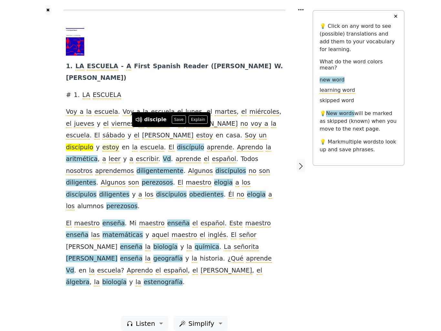
click at [119, 143] on span "estoy" at bounding box center [110, 147] width 17 height 8
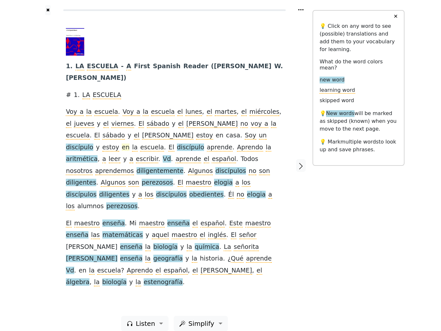
click at [129, 143] on span "en" at bounding box center [126, 146] width 8 height 7
click at [204, 143] on span "discípulo" at bounding box center [190, 147] width 27 height 8
click at [207, 145] on span "aprende" at bounding box center [220, 147] width 26 height 8
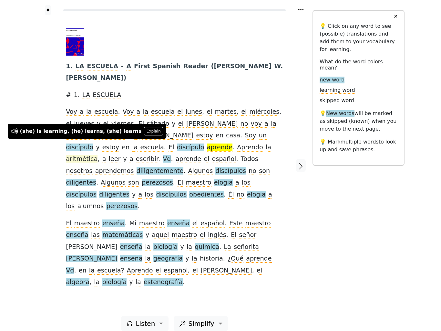
click at [97, 155] on span "aritmética" at bounding box center [82, 159] width 32 height 8
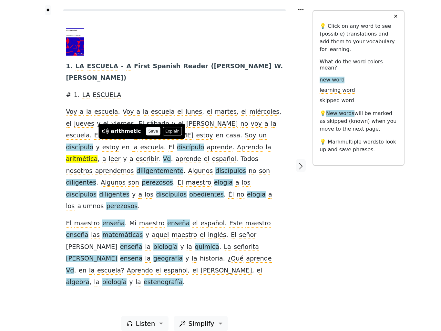
click at [150, 130] on button "Save" at bounding box center [153, 131] width 14 height 8
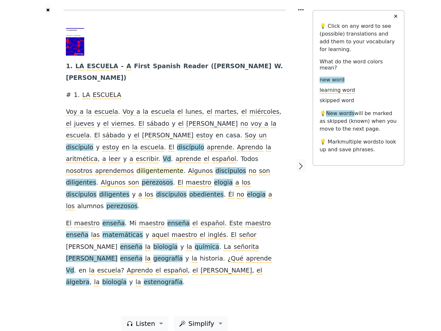
click at [171, 167] on span "diligentemente" at bounding box center [160, 171] width 47 height 8
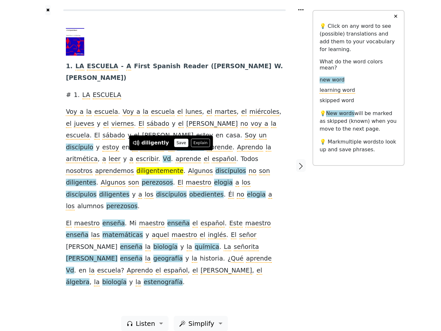
click at [180, 144] on button "Save" at bounding box center [181, 142] width 14 height 8
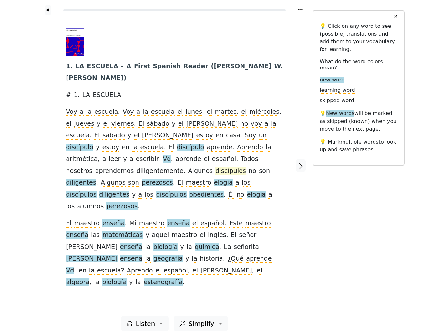
click at [233, 167] on span "discípulos" at bounding box center [230, 171] width 31 height 8
click at [82, 179] on span "diligentes" at bounding box center [81, 183] width 30 height 8
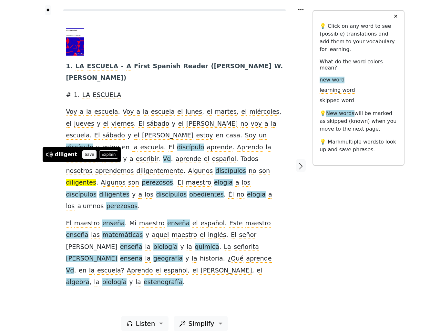
click at [83, 157] on button "Save" at bounding box center [89, 154] width 14 height 8
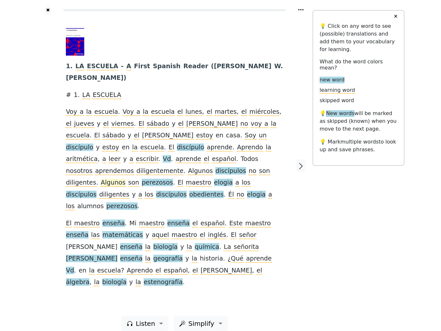
click at [105, 179] on span "Algunos" at bounding box center [113, 183] width 25 height 8
click at [128, 179] on span "son" at bounding box center [133, 183] width 11 height 8
click at [151, 179] on span "perezosos" at bounding box center [157, 183] width 31 height 8
click at [214, 179] on span "elogia" at bounding box center [223, 183] width 19 height 8
click at [104, 202] on span "alumnos" at bounding box center [90, 206] width 26 height 8
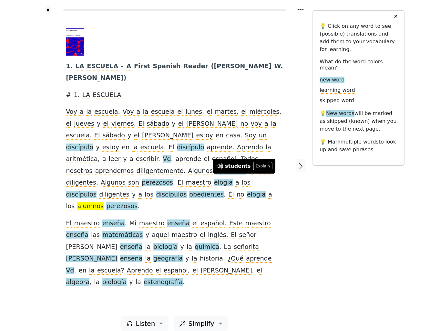
click at [282, 186] on div "1 . LA ESCUELA - A First Spanish Reader ( Erwin W . Roessler ) # 1 . LA ESCUELA…" at bounding box center [174, 158] width 217 height 260
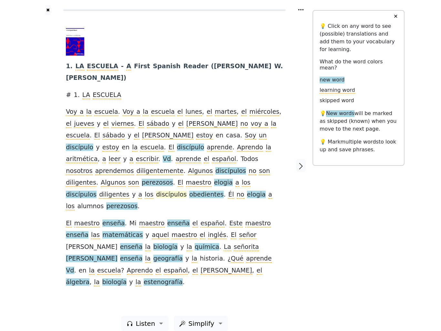
click at [156, 190] on span "discípulos" at bounding box center [171, 194] width 31 height 8
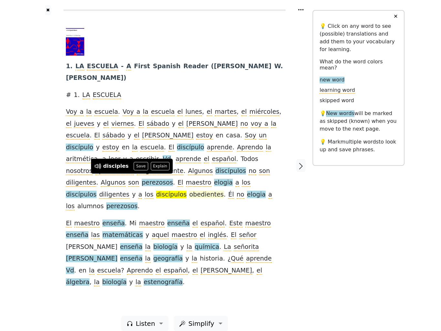
click at [189, 190] on span "obedientes" at bounding box center [206, 194] width 35 height 8
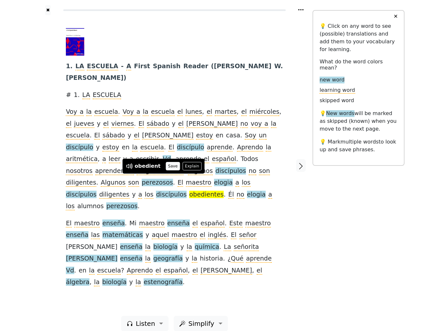
click at [171, 169] on button "Save" at bounding box center [173, 166] width 14 height 8
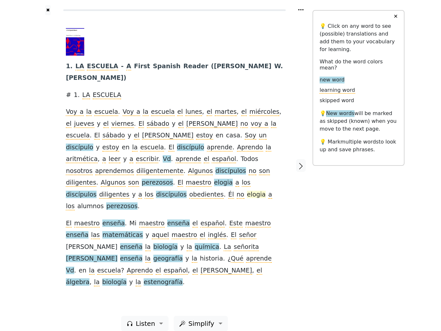
click at [247, 190] on span "elogia" at bounding box center [256, 194] width 19 height 8
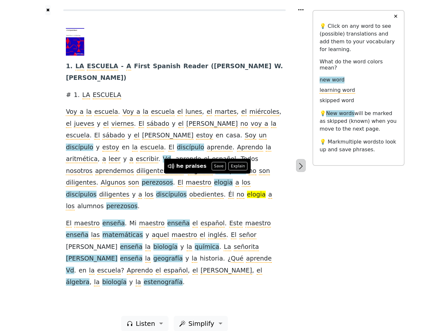
click at [301, 164] on icon "button" at bounding box center [301, 166] width 8 height 8
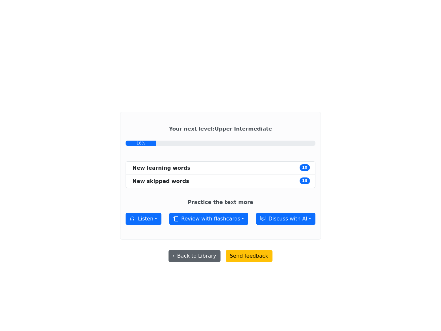
click at [188, 262] on button "← Back to Library" at bounding box center [195, 256] width 52 height 12
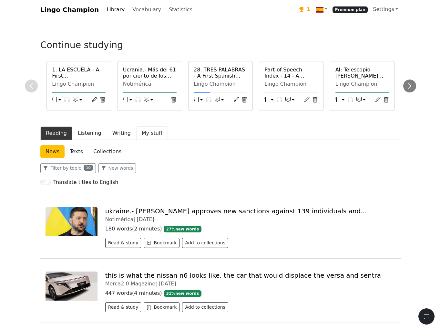
click at [151, 140] on button "My stuff" at bounding box center [152, 133] width 32 height 14
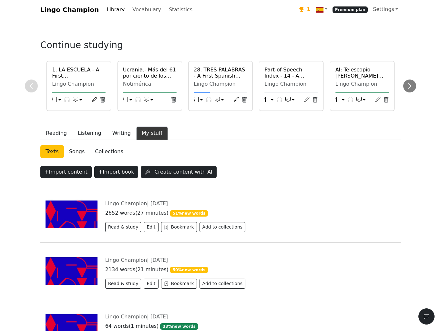
click at [157, 140] on button "My stuff" at bounding box center [152, 133] width 32 height 14
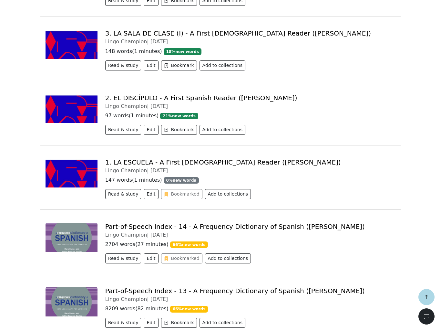
scroll to position [9136, 0]
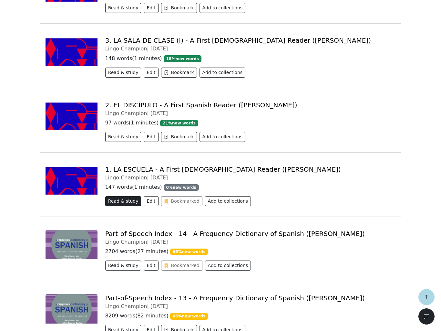
click at [126, 196] on button "Read & study" at bounding box center [123, 201] width 36 height 10
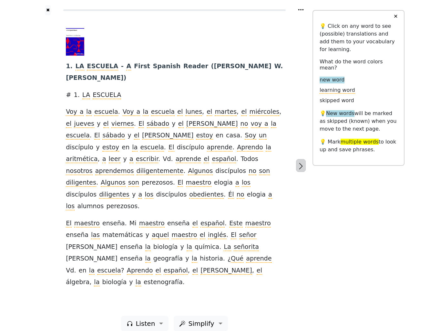
click at [304, 163] on icon "button" at bounding box center [301, 166] width 8 height 8
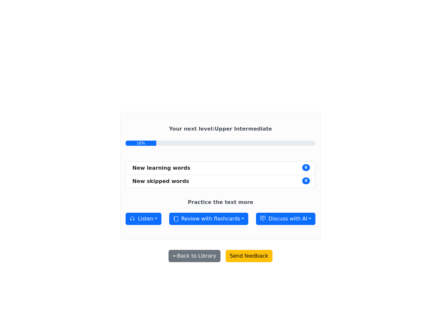
click at [193, 262] on button "← Back to Library" at bounding box center [195, 256] width 52 height 12
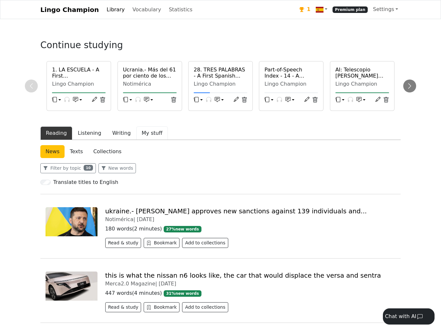
click at [153, 140] on button "My stuff" at bounding box center [152, 133] width 32 height 14
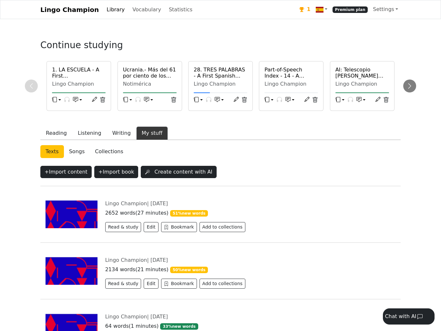
click at [150, 140] on button "My stuff" at bounding box center [152, 133] width 32 height 14
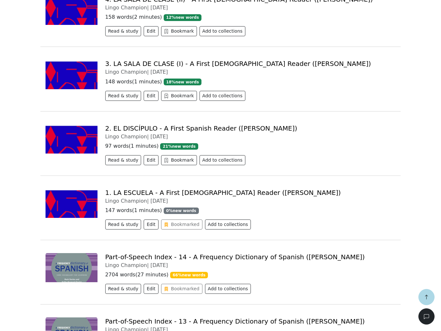
scroll to position [9093, 0]
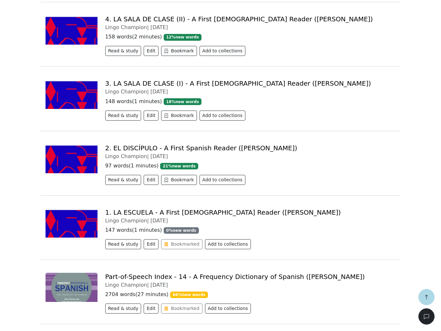
click at [121, 239] on button "Read & study" at bounding box center [123, 244] width 36 height 10
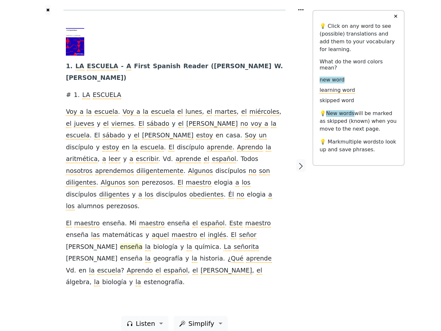
click at [143, 243] on span "enseña" at bounding box center [131, 247] width 23 height 8
click at [334, 228] on div "✖ 1 . LA ESCUELA - A First Spanish Reader ( Erwin W . Roessler ) # 1 . LA ESCUE…" at bounding box center [220, 169] width 368 height 339
click at [195, 243] on span "química" at bounding box center [207, 247] width 25 height 8
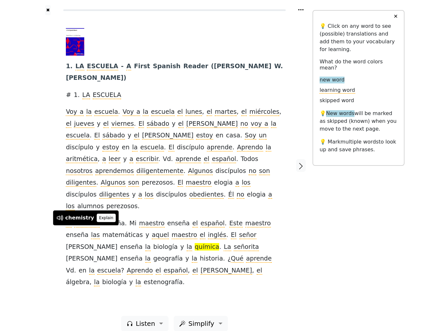
click at [103, 219] on button "Explain" at bounding box center [106, 217] width 19 height 8
click at [393, 22] on button "✕" at bounding box center [396, 17] width 12 height 12
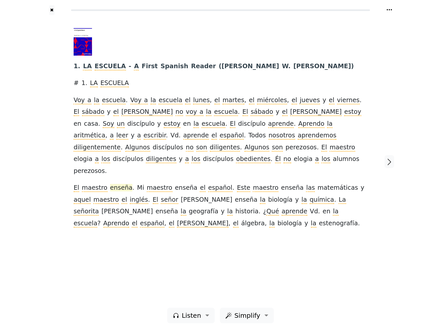
click at [118, 184] on span "enseña" at bounding box center [121, 188] width 23 height 8
click at [132, 175] on button "Explain" at bounding box center [137, 171] width 19 height 8
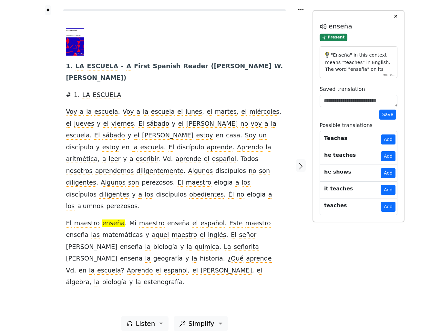
click at [389, 78] on div ""Enseña" in this context means "teaches" in English. The word "enseña" on its o…" at bounding box center [359, 62] width 78 height 32
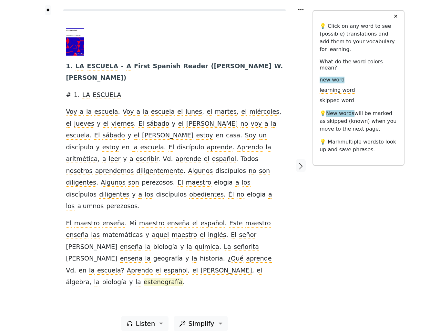
click at [144, 278] on span "estenografía" at bounding box center [163, 282] width 39 height 8
click at [305, 163] on button "button" at bounding box center [301, 165] width 10 height 13
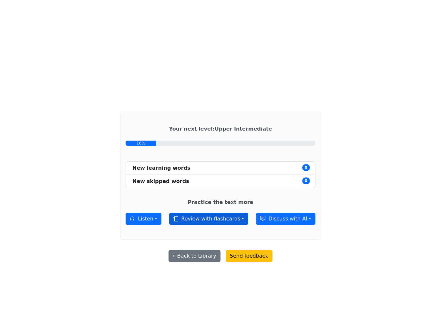
click at [216, 225] on button "Review with flashcards" at bounding box center [208, 218] width 79 height 12
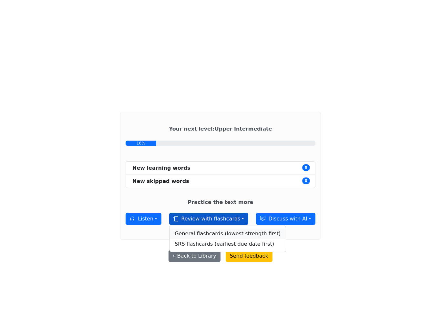
click at [212, 239] on link "General flashcards (lowest strength first)" at bounding box center [227, 233] width 116 height 10
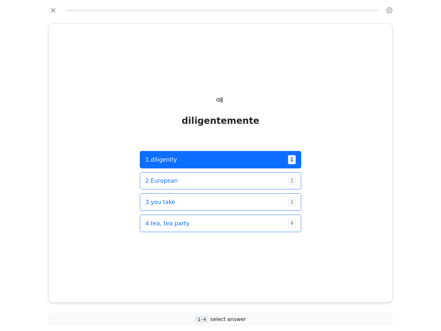
click at [222, 155] on span "1 . diligently" at bounding box center [214, 159] width 138 height 8
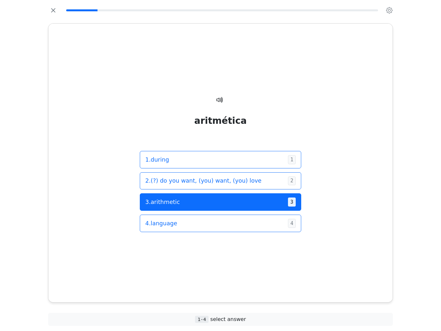
click at [199, 198] on span "3 . arithmetic" at bounding box center [214, 202] width 138 height 8
click at [212, 198] on span "3 . obedient" at bounding box center [214, 202] width 138 height 8
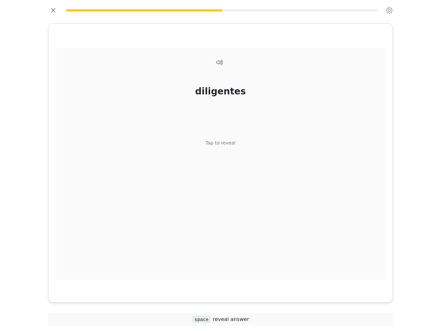
click at [341, 181] on div "diligentes Tap to reveal" at bounding box center [220, 163] width 329 height 231
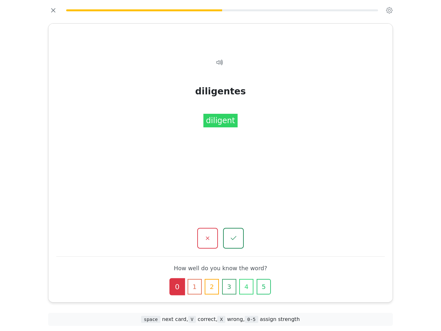
click at [257, 153] on div "diligentes diligent" at bounding box center [220, 163] width 329 height 231
click at [235, 179] on div "diligentes diligent" at bounding box center [220, 163] width 329 height 231
click at [197, 279] on button "1" at bounding box center [195, 285] width 14 height 15
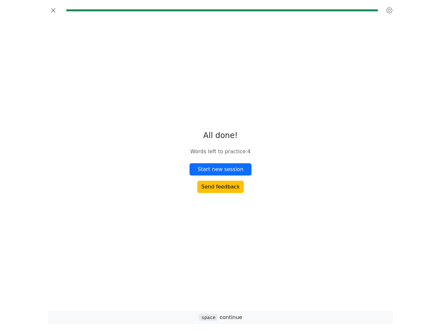
click at [237, 175] on button "Start new session" at bounding box center [220, 169] width 62 height 12
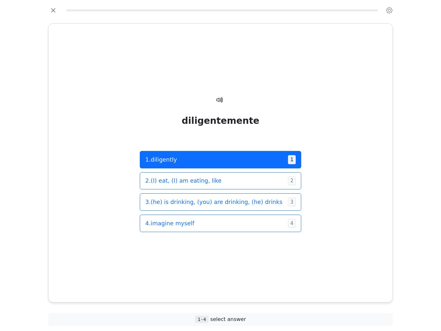
click at [197, 155] on span "1 . diligently" at bounding box center [214, 159] width 138 height 8
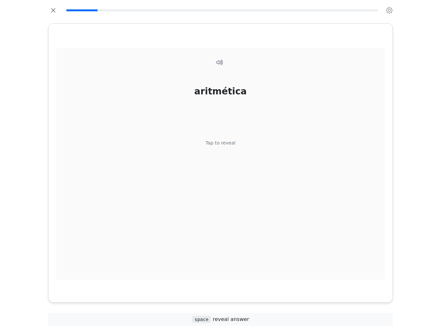
click at [277, 142] on div "aritmética Tap to reveal" at bounding box center [220, 163] width 329 height 231
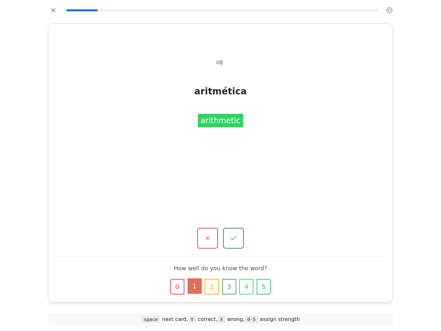
click at [199, 278] on button "1" at bounding box center [195, 285] width 14 height 15
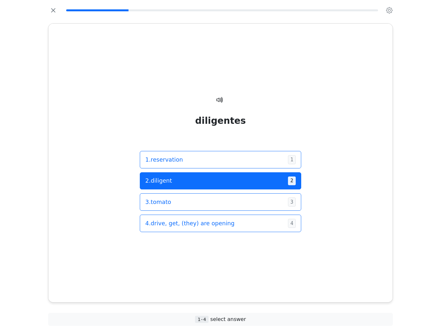
click at [208, 176] on span "2 . diligent" at bounding box center [214, 180] width 138 height 8
click at [212, 176] on span "2 . arithmetic" at bounding box center [214, 180] width 138 height 8
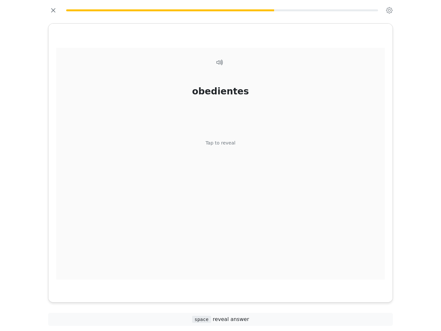
click at [322, 206] on div "obedientes Tap to reveal" at bounding box center [220, 163] width 329 height 231
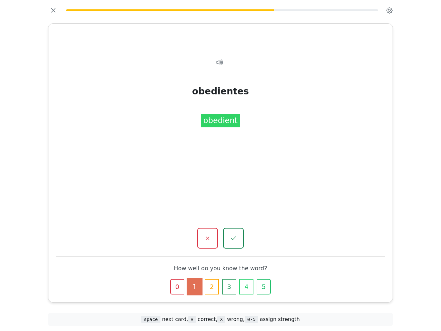
click at [316, 200] on div "obedientes obedient" at bounding box center [220, 163] width 329 height 231
click at [247, 180] on div "obedientes obedient" at bounding box center [220, 163] width 329 height 231
click at [247, 150] on div "obedientes obedient" at bounding box center [220, 163] width 329 height 231
click at [198, 282] on button "1" at bounding box center [195, 285] width 14 height 15
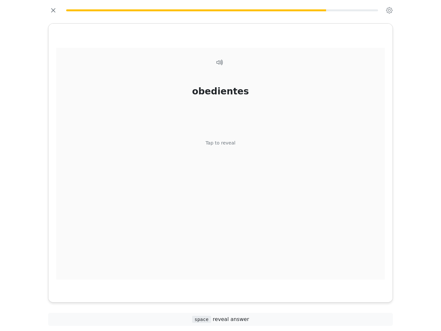
click at [245, 161] on div "obedientes Tap to reveal" at bounding box center [220, 163] width 329 height 231
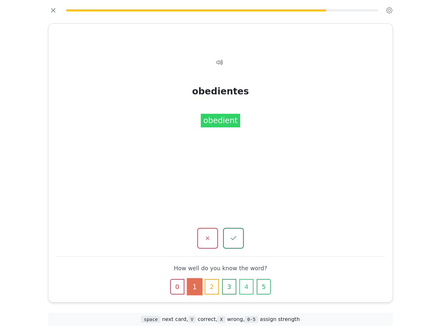
click at [253, 170] on div "obedientes obedient" at bounding box center [220, 163] width 329 height 231
click at [194, 282] on button "1" at bounding box center [195, 285] width 14 height 15
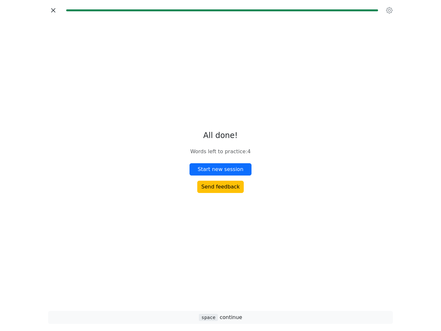
click at [48, 15] on icon "button" at bounding box center [53, 10] width 10 height 10
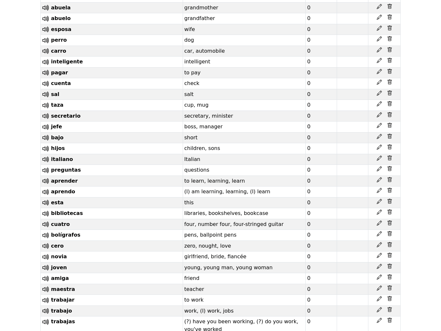
scroll to position [6464, 0]
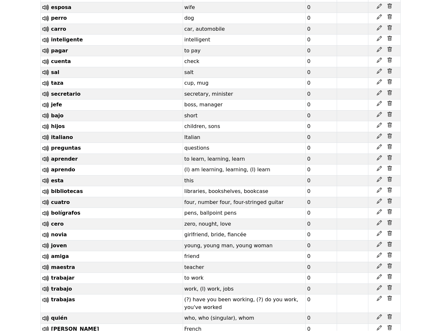
scroll to position [6486, 0]
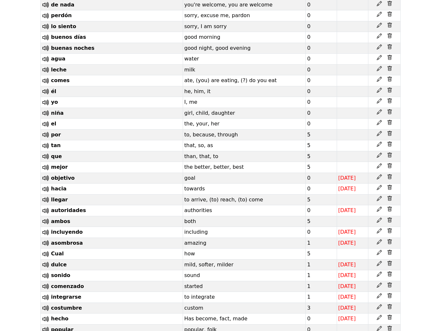
scroll to position [9352, 0]
